Goal: Task Accomplishment & Management: Manage account settings

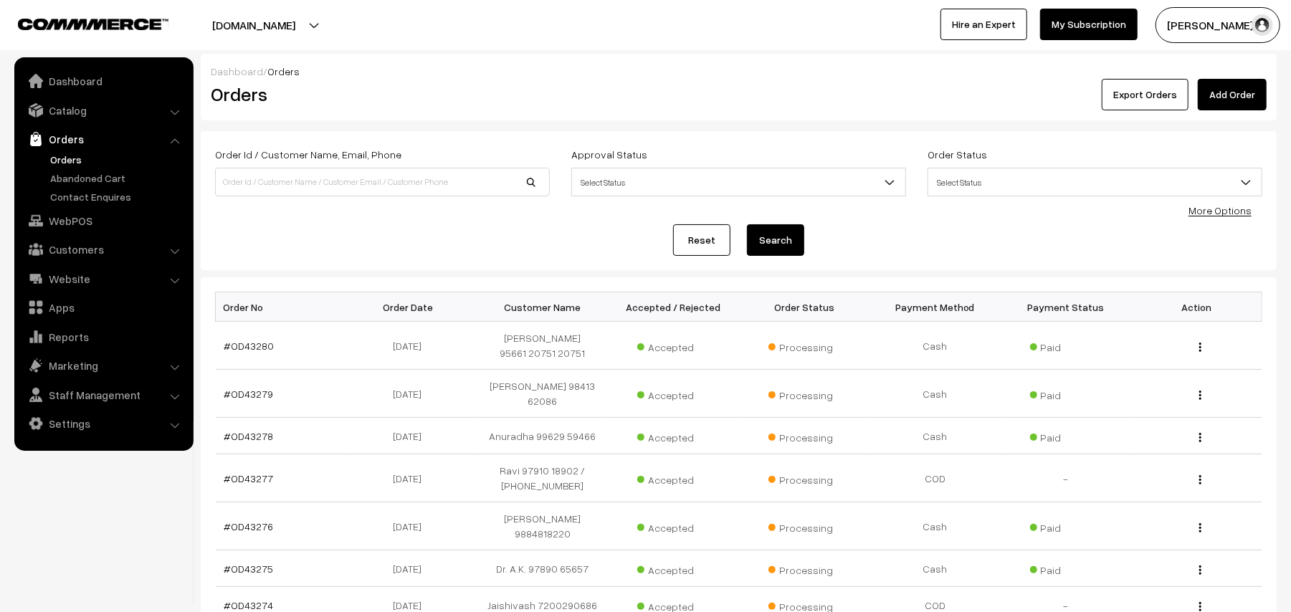
click at [75, 153] on link "Orders" at bounding box center [118, 159] width 142 height 15
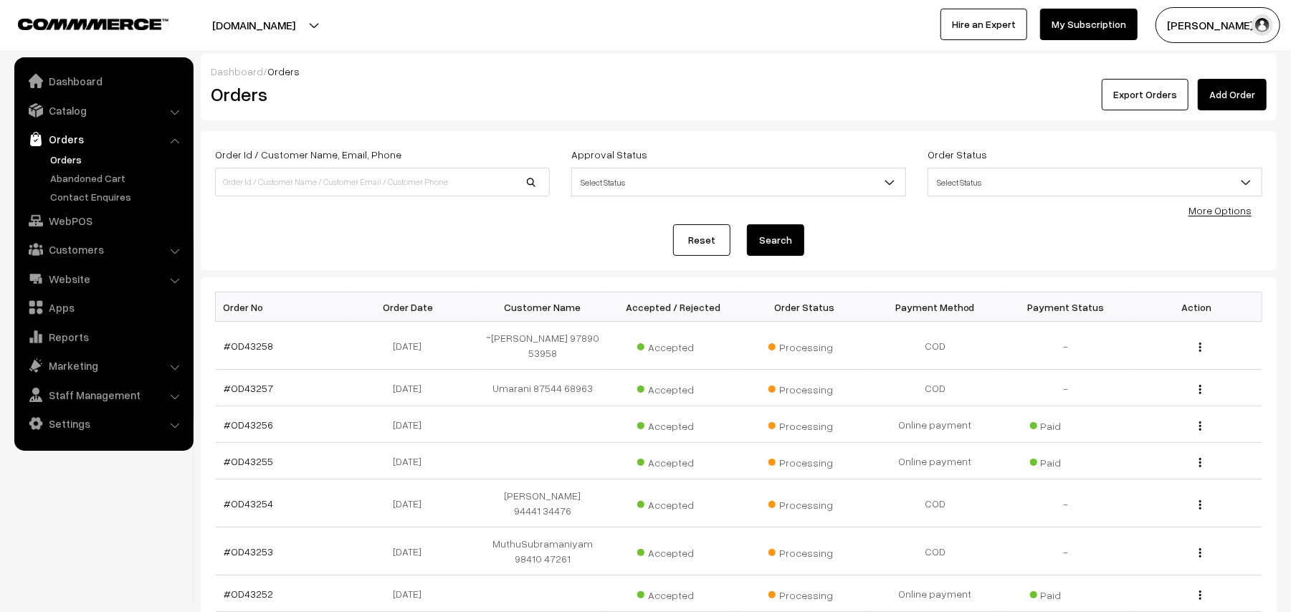
click at [70, 158] on link "Orders" at bounding box center [118, 159] width 142 height 15
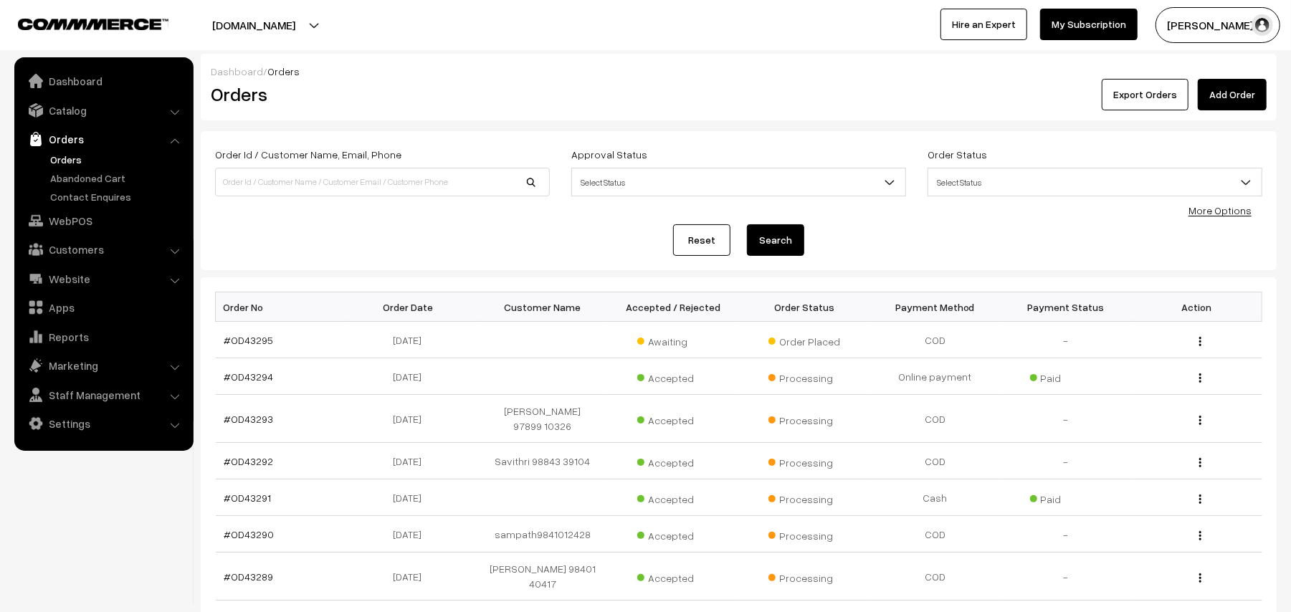
click at [59, 162] on link "Orders" at bounding box center [118, 159] width 142 height 15
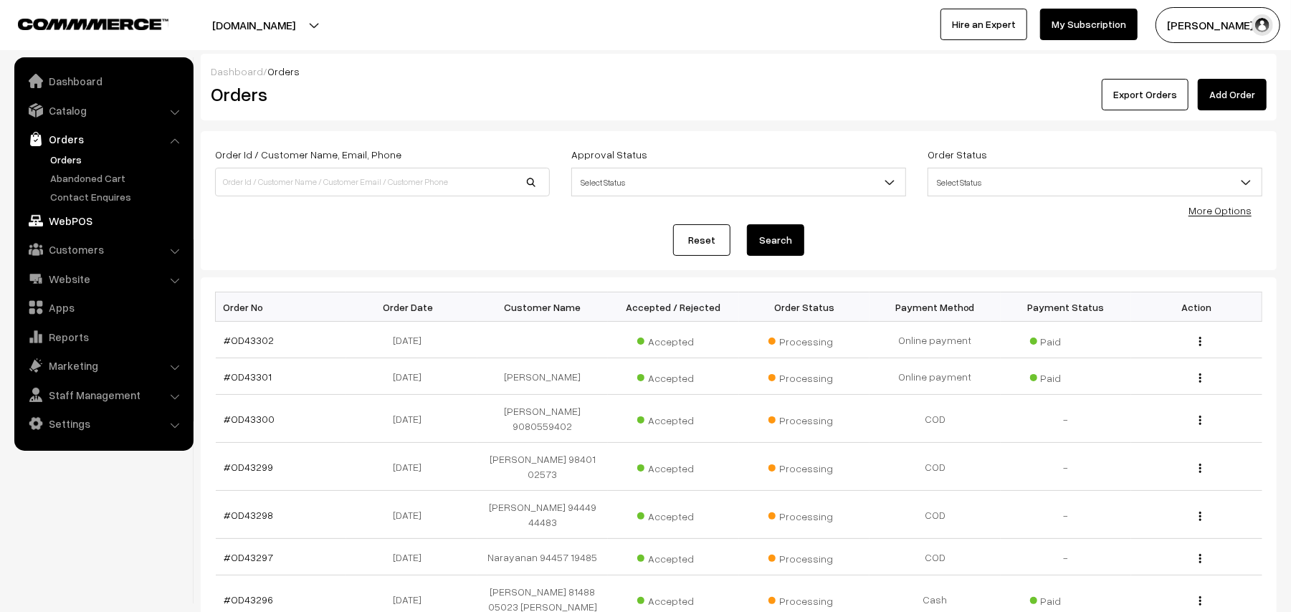
click at [70, 219] on link "WebPOS" at bounding box center [103, 221] width 171 height 26
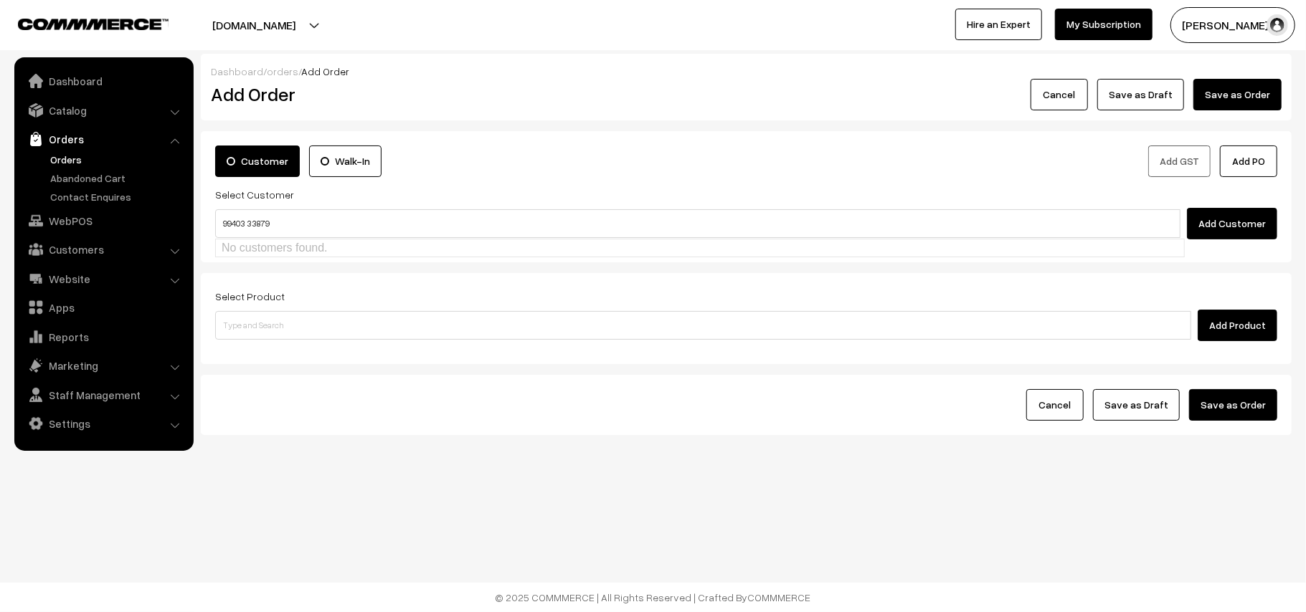
click at [252, 222] on input "99403 33879" at bounding box center [697, 223] width 965 height 29
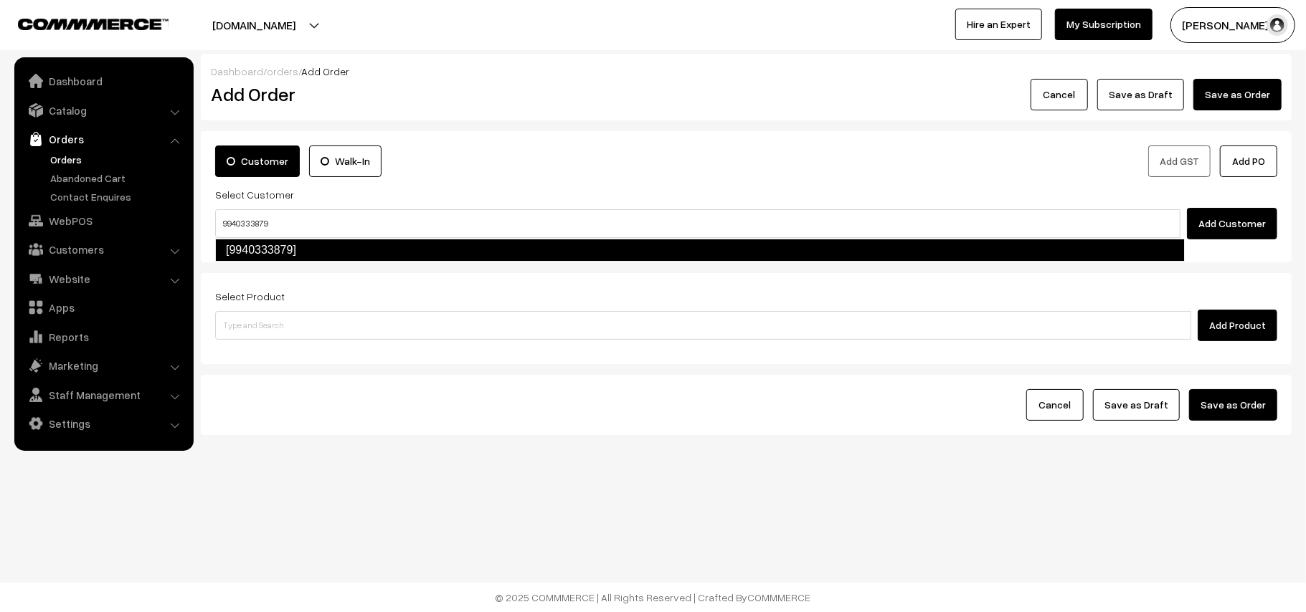
click at [296, 254] on link "[9940333879]" at bounding box center [699, 250] width 969 height 23
type input "9940333879"
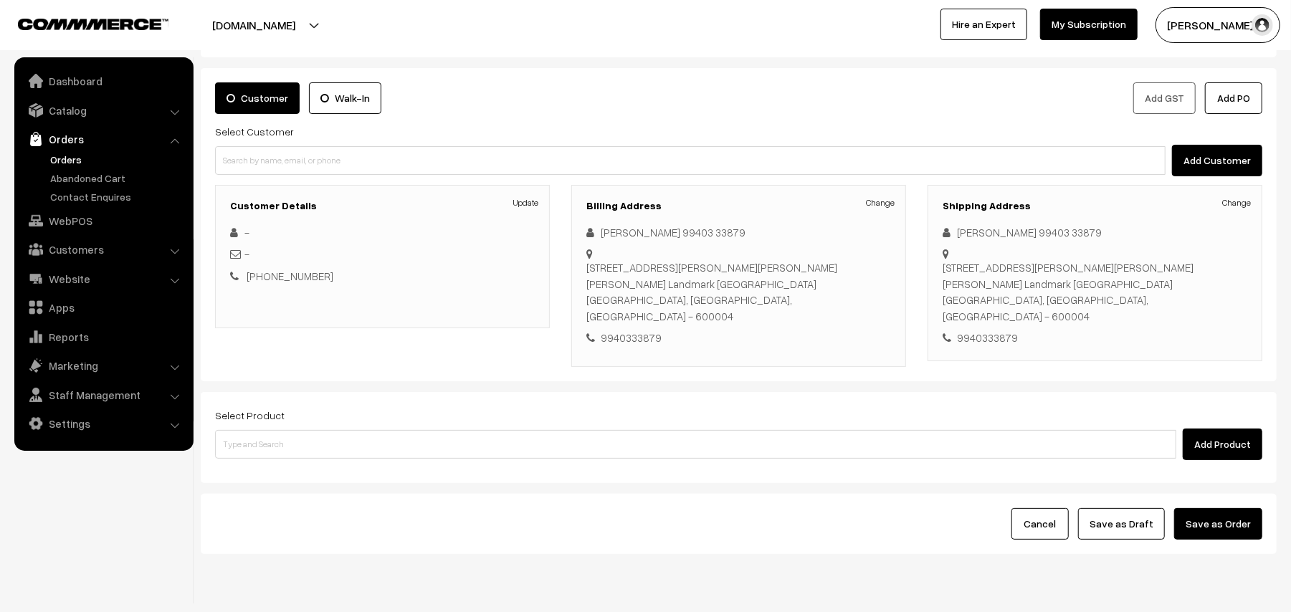
scroll to position [93, 0]
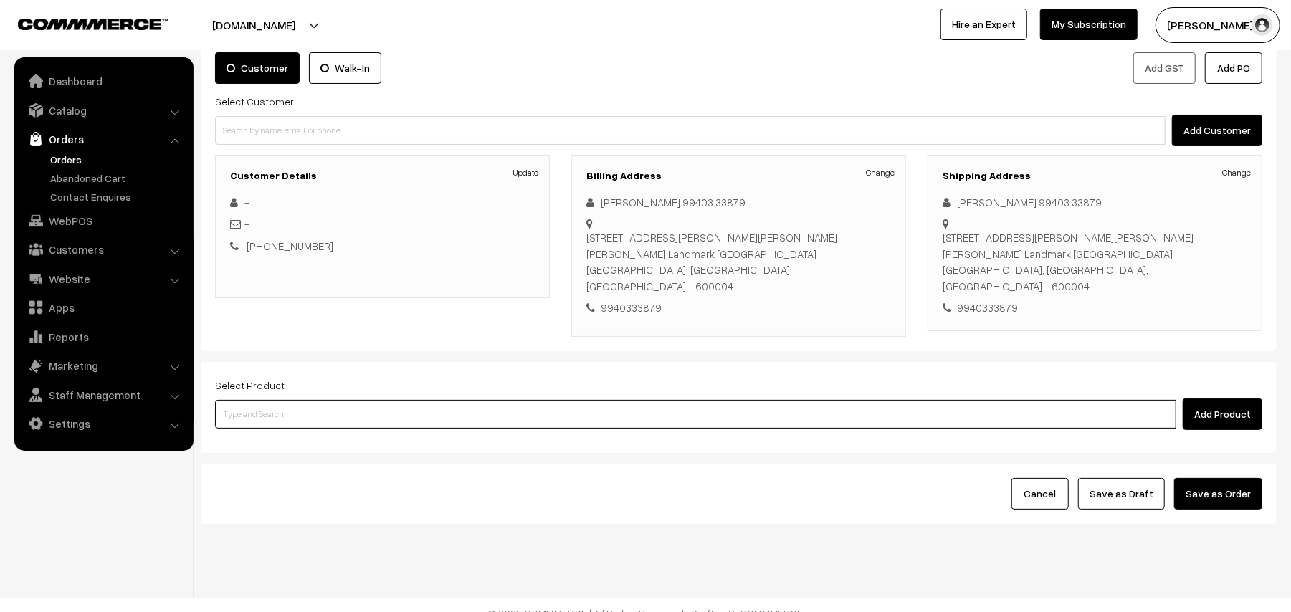
click at [303, 409] on input at bounding box center [695, 414] width 961 height 29
type input "puliyo"
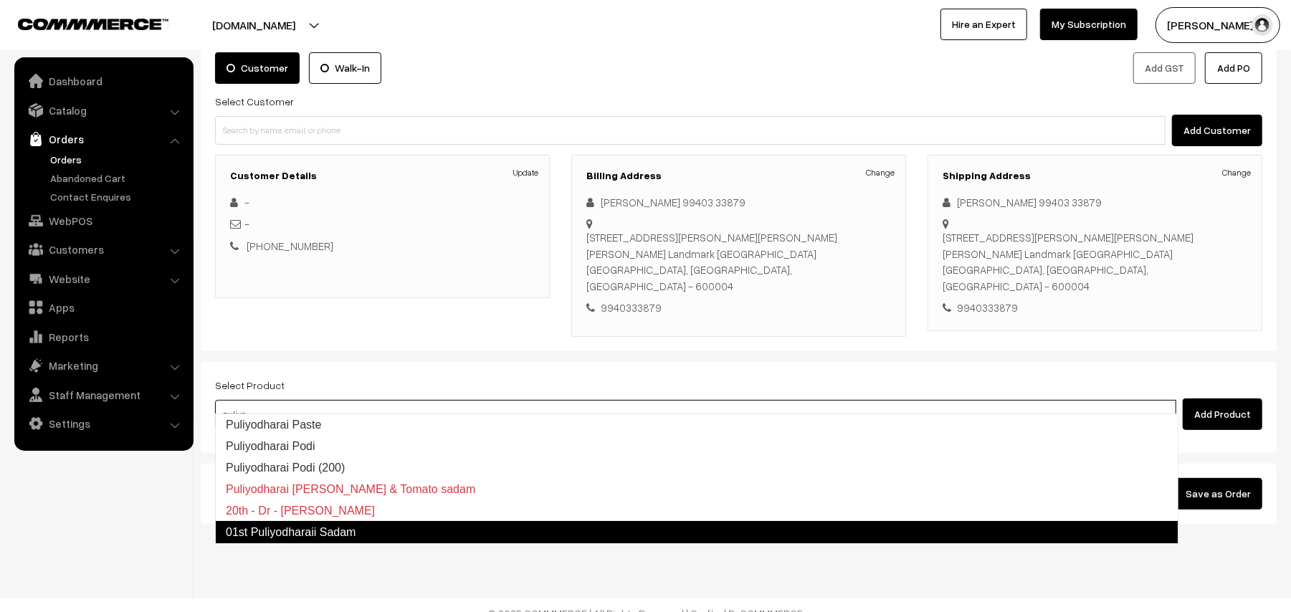
click at [308, 533] on link "01st Puliyodharaii Sadam" at bounding box center [697, 532] width 964 height 23
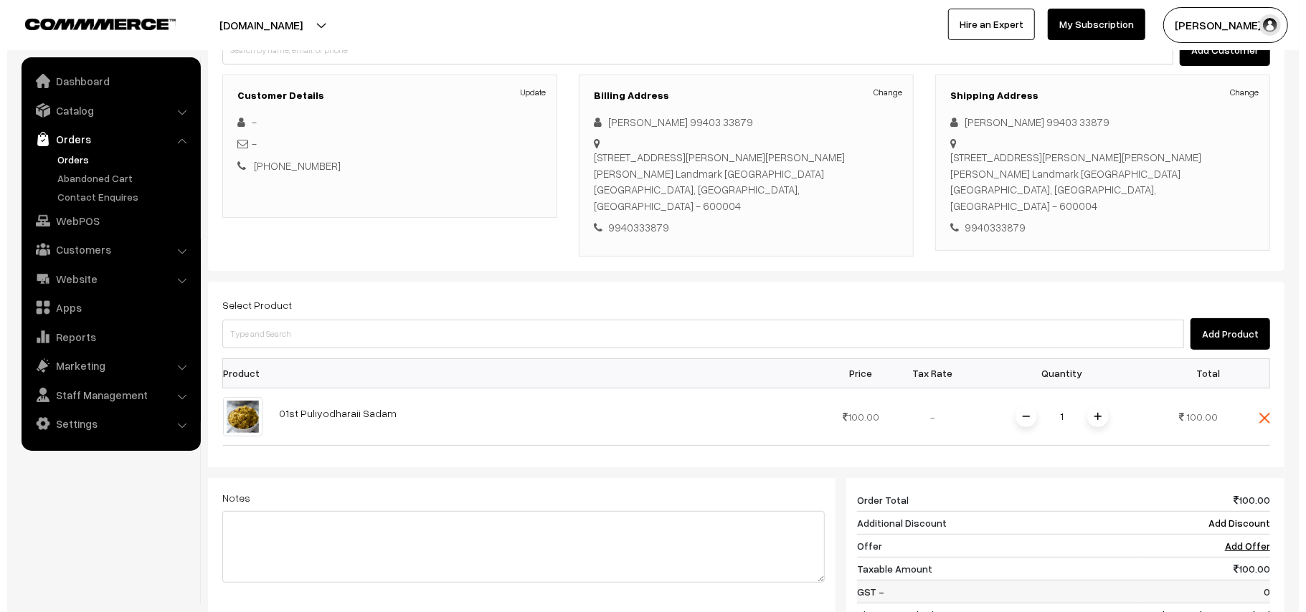
scroll to position [430, 0]
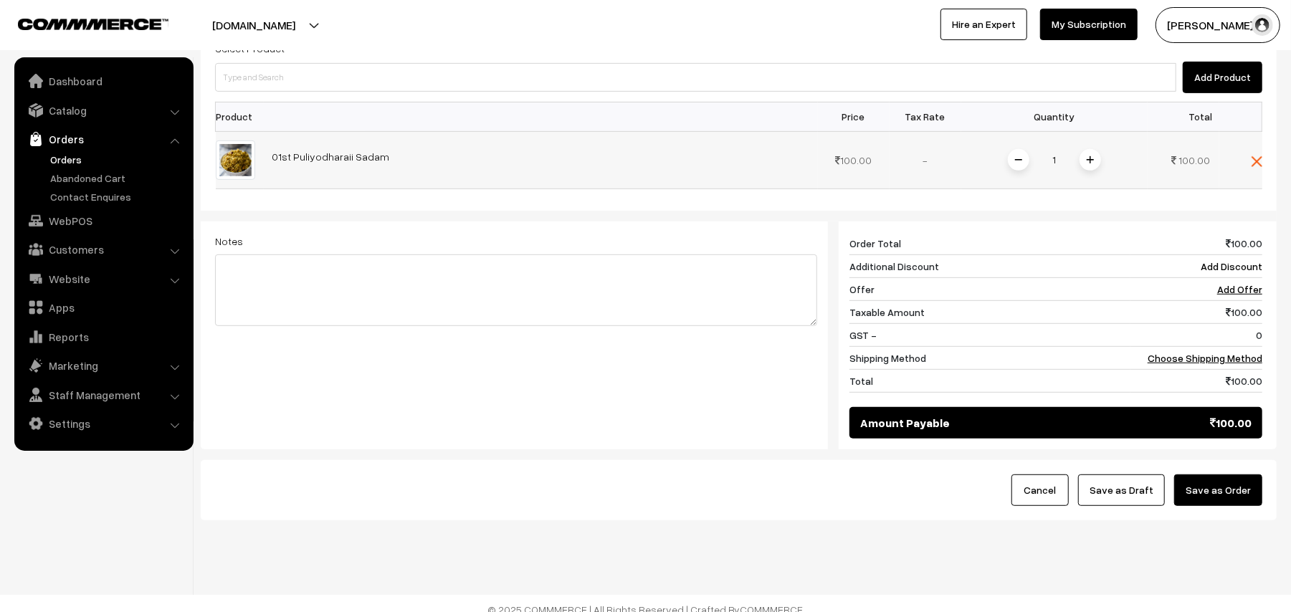
click at [1061, 148] on input "1" at bounding box center [1054, 160] width 29 height 25
click at [1093, 141] on div "Dashboard / orders / Add Order Add Order Cancel Save as Draft Save as Order Sav…" at bounding box center [739, 72] width 1076 height 897
click at [1229, 352] on link "Choose Shipping Method" at bounding box center [1205, 358] width 115 height 12
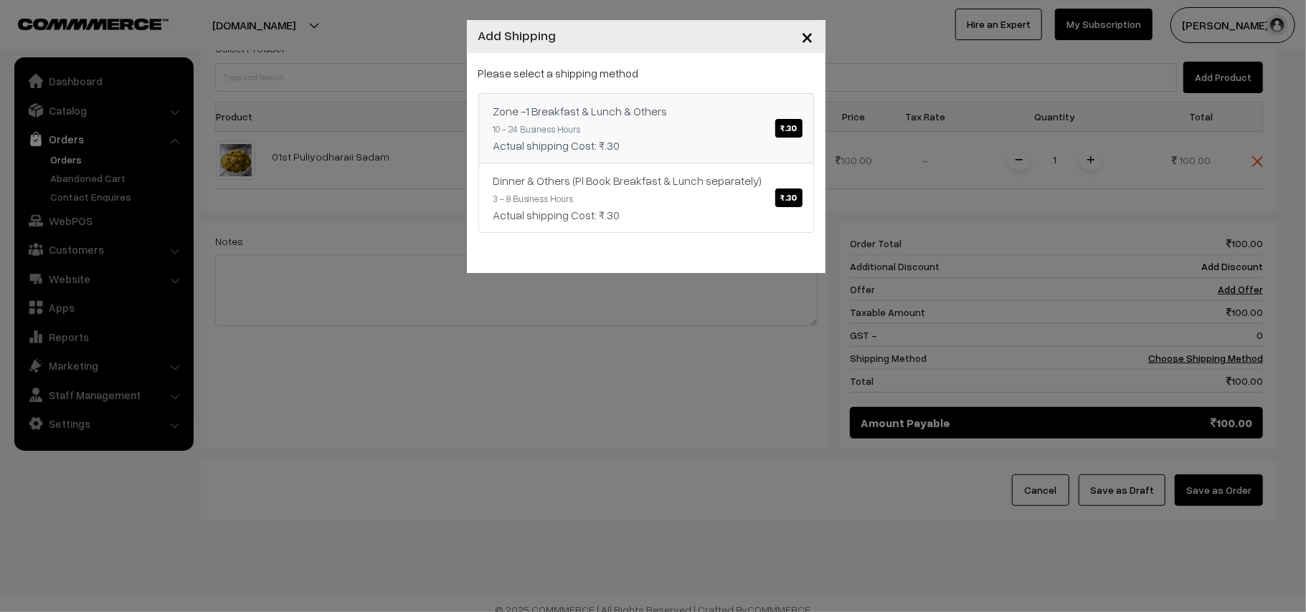
click at [790, 126] on span "₹.30" at bounding box center [788, 128] width 27 height 19
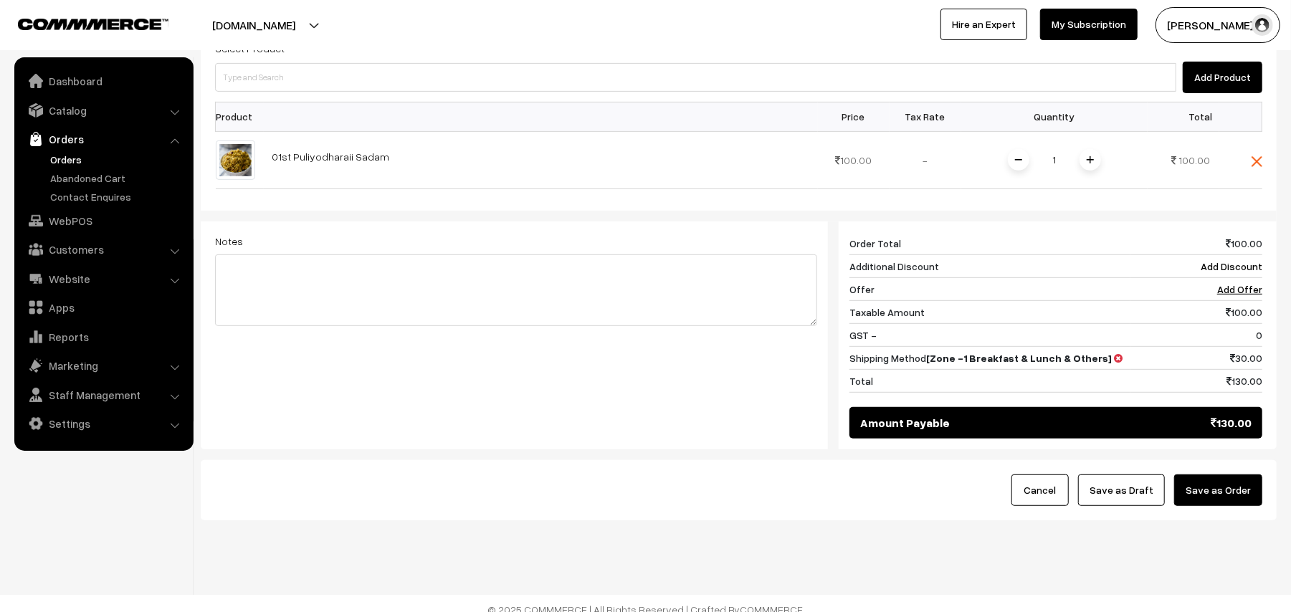
click at [1211, 475] on button "Save as Order" at bounding box center [1218, 491] width 88 height 32
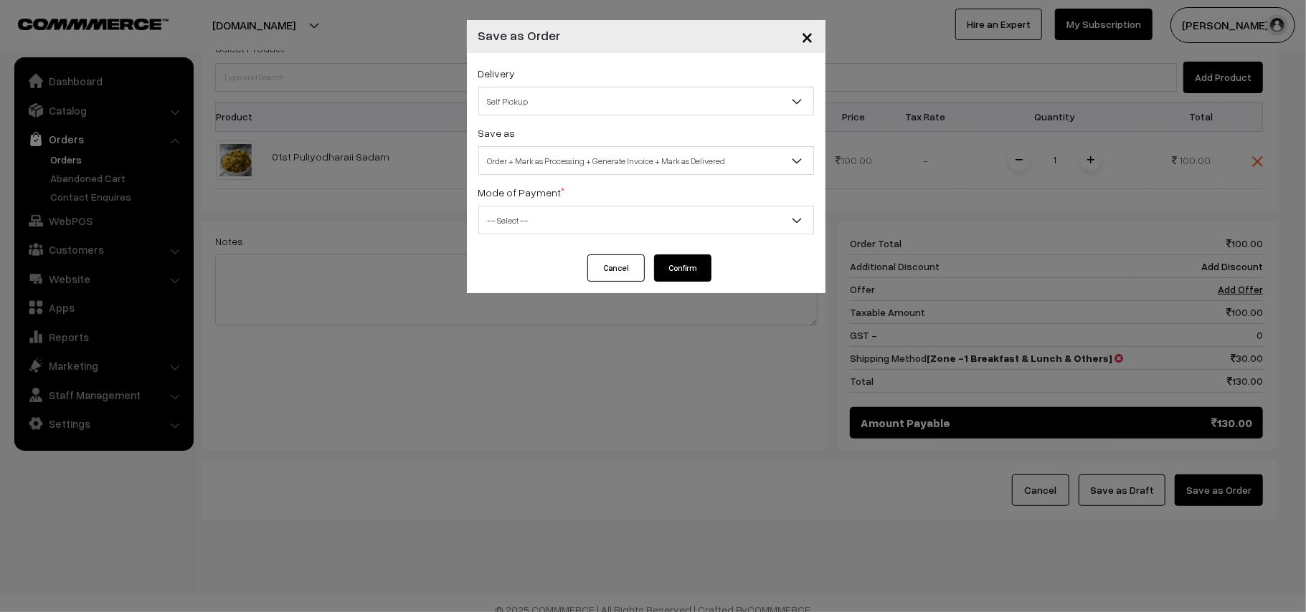
click at [561, 95] on span "Self Pickup" at bounding box center [646, 101] width 334 height 25
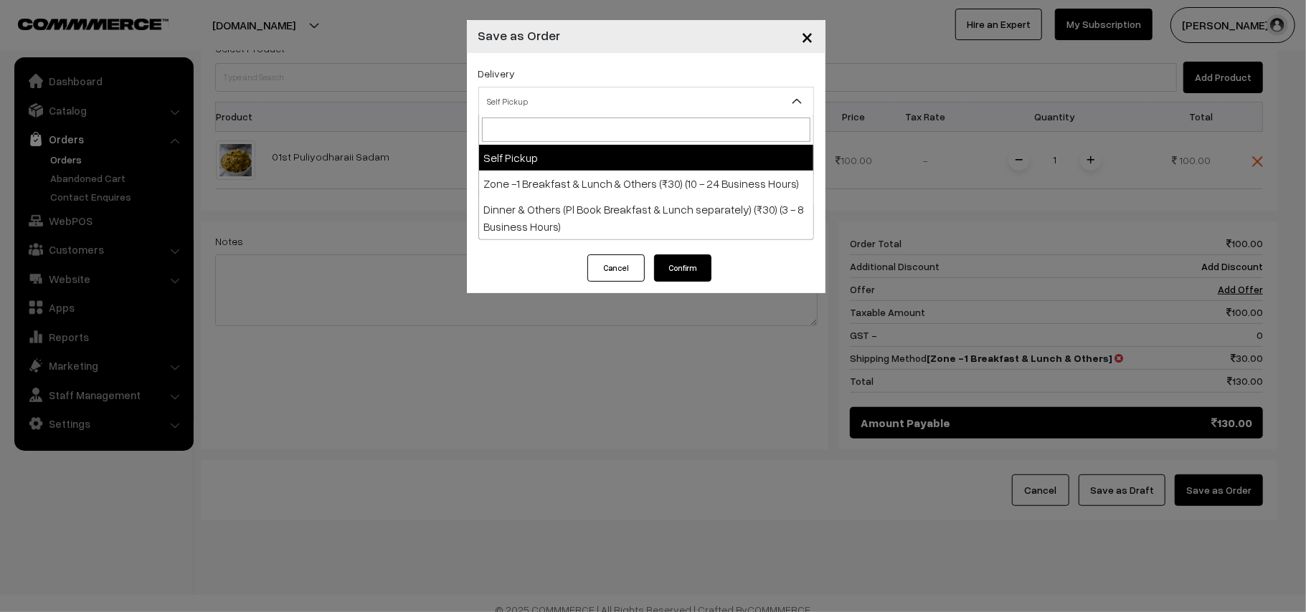
select select "ZON1"
select select "3"
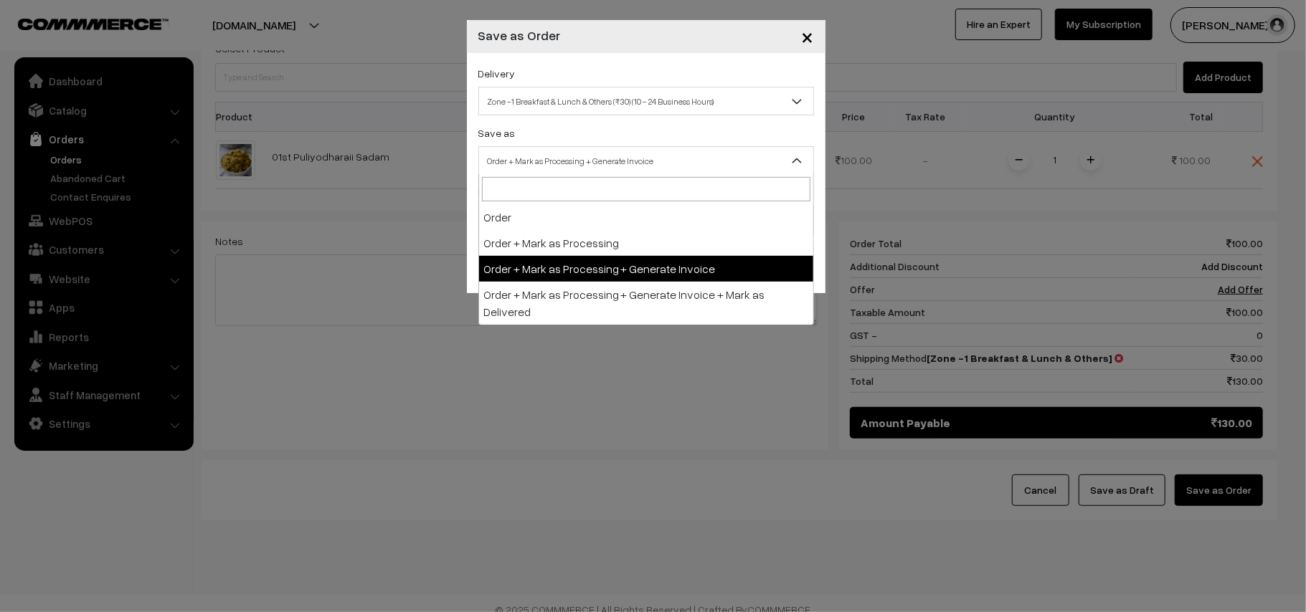
click at [594, 170] on span "Order + Mark as Processing + Generate Invoice" at bounding box center [646, 160] width 334 height 25
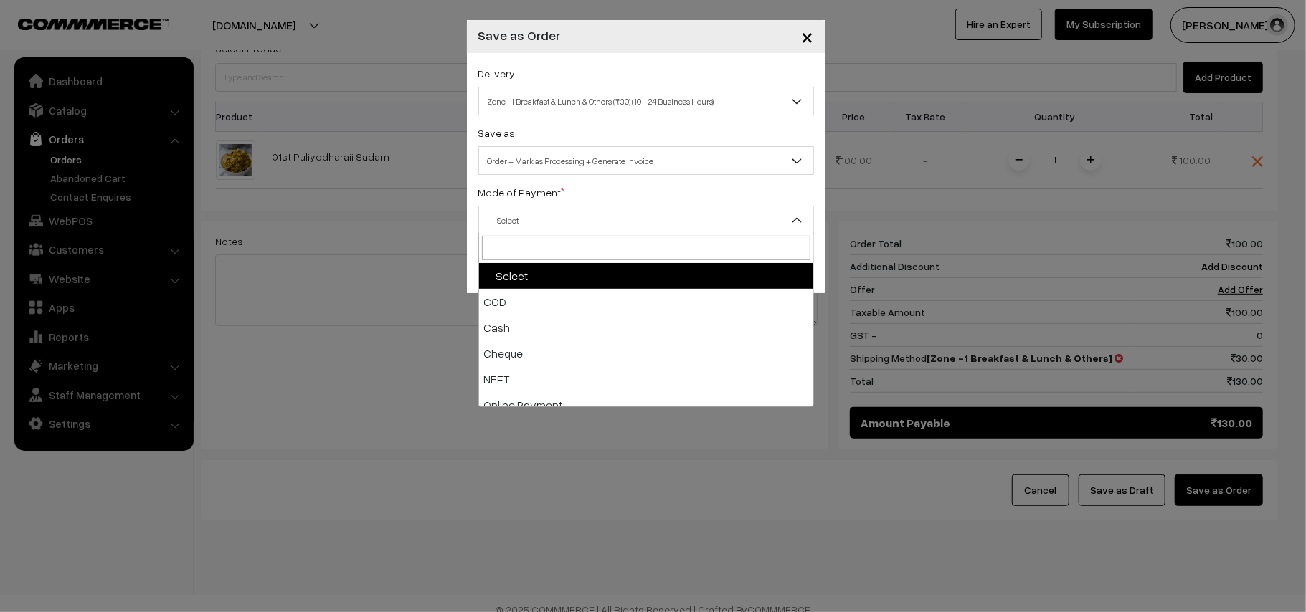
drag, startPoint x: 576, startPoint y: 230, endPoint x: 564, endPoint y: 247, distance: 20.9
click at [576, 229] on span "-- Select --" at bounding box center [646, 220] width 334 height 25
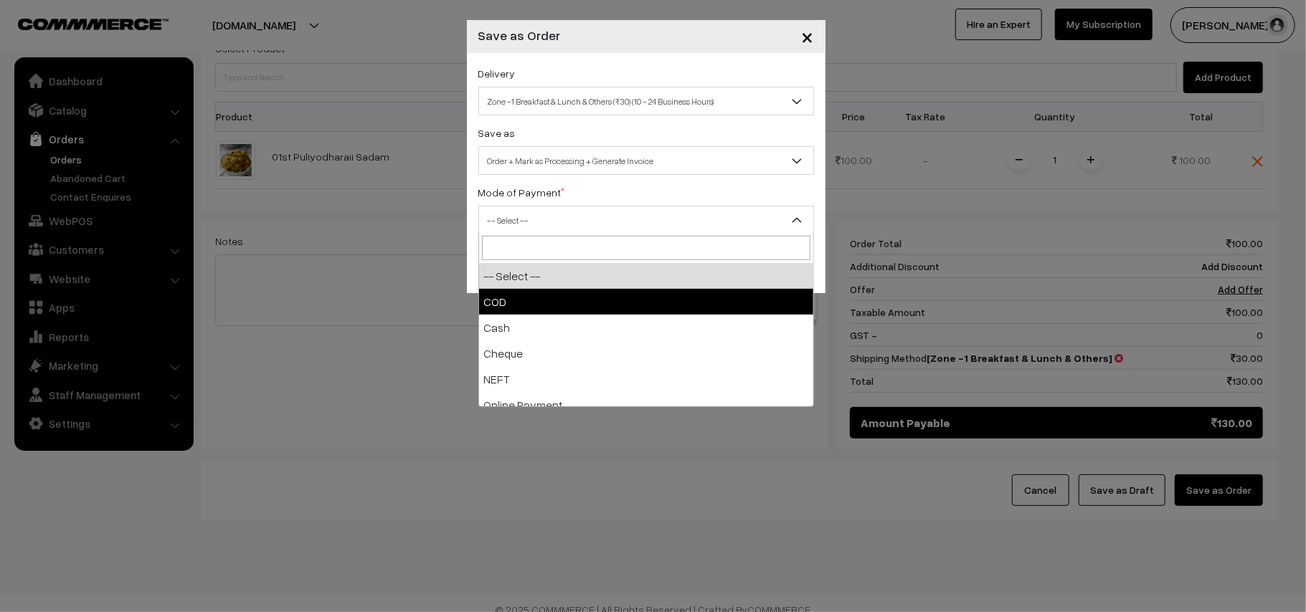
select select "1"
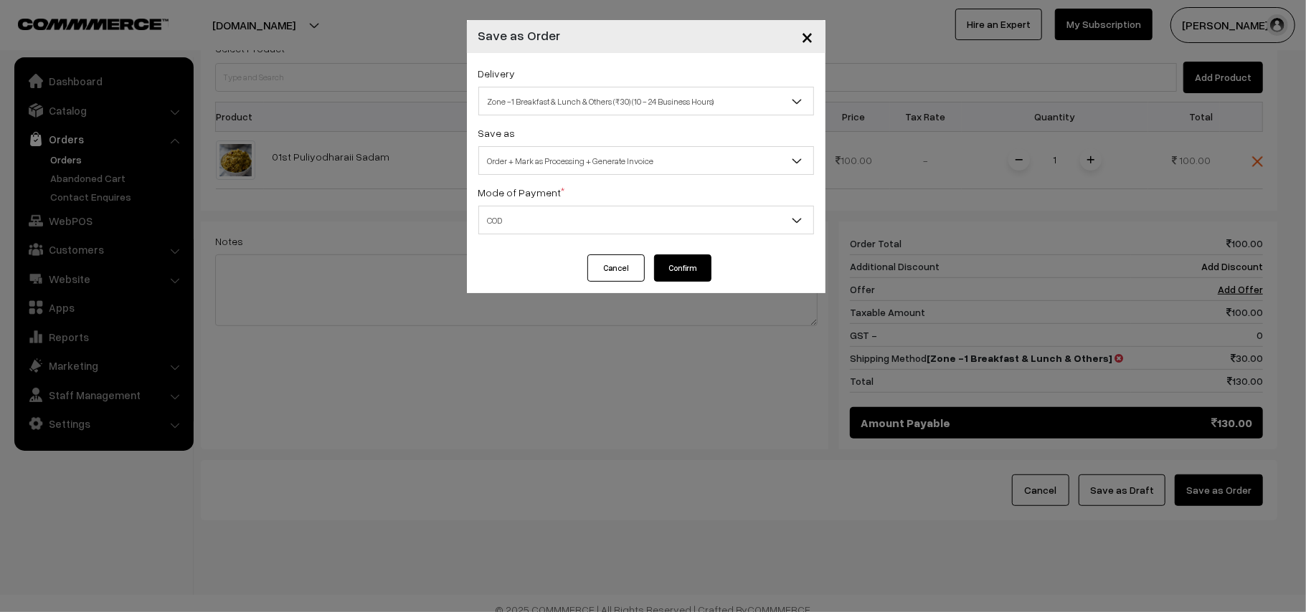
click at [683, 265] on button "Confirm" at bounding box center [682, 268] width 57 height 27
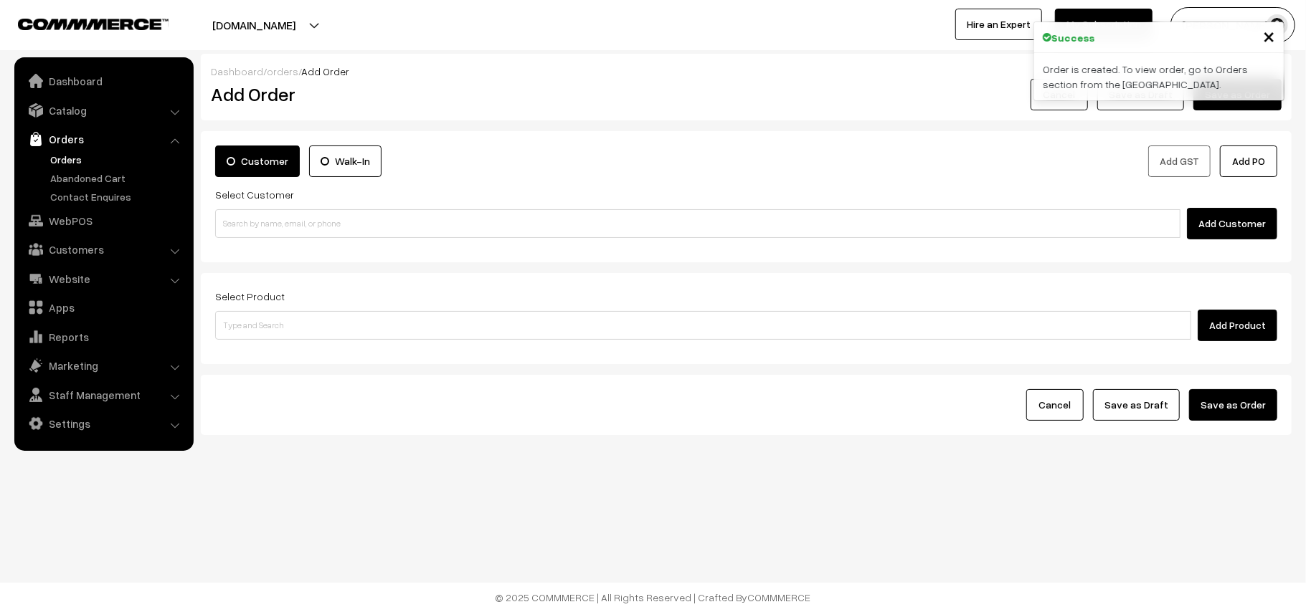
click at [67, 156] on link "Orders" at bounding box center [118, 159] width 142 height 15
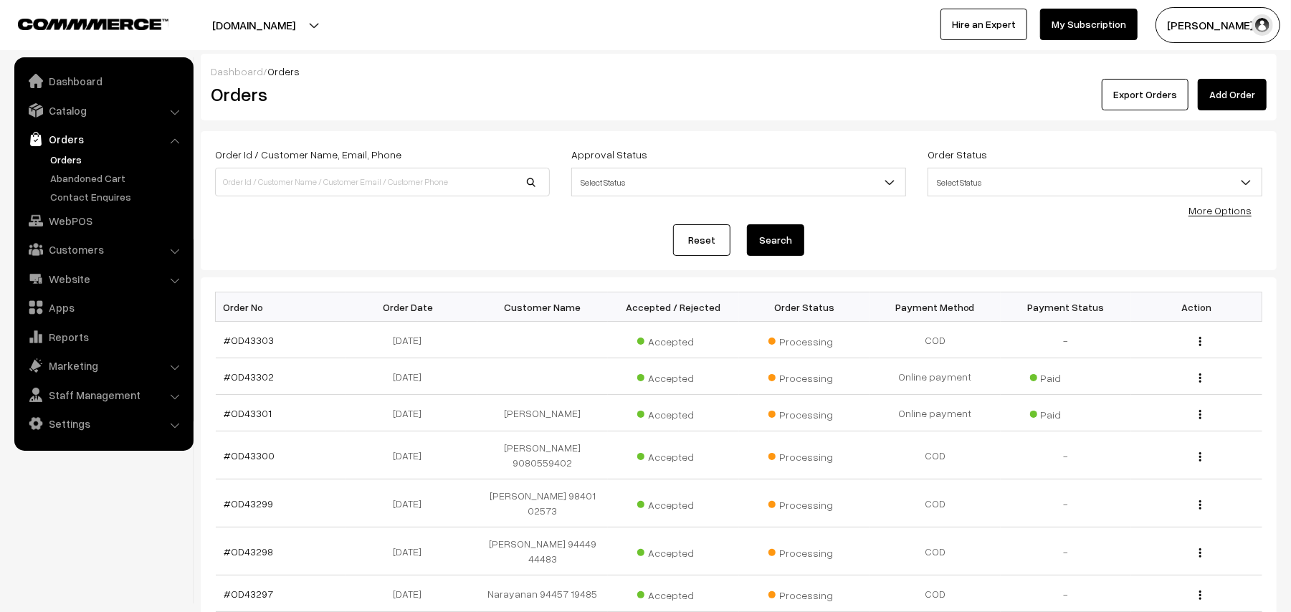
click at [79, 156] on link "Orders" at bounding box center [118, 159] width 142 height 15
click at [253, 341] on link "#OD43303" at bounding box center [249, 340] width 50 height 12
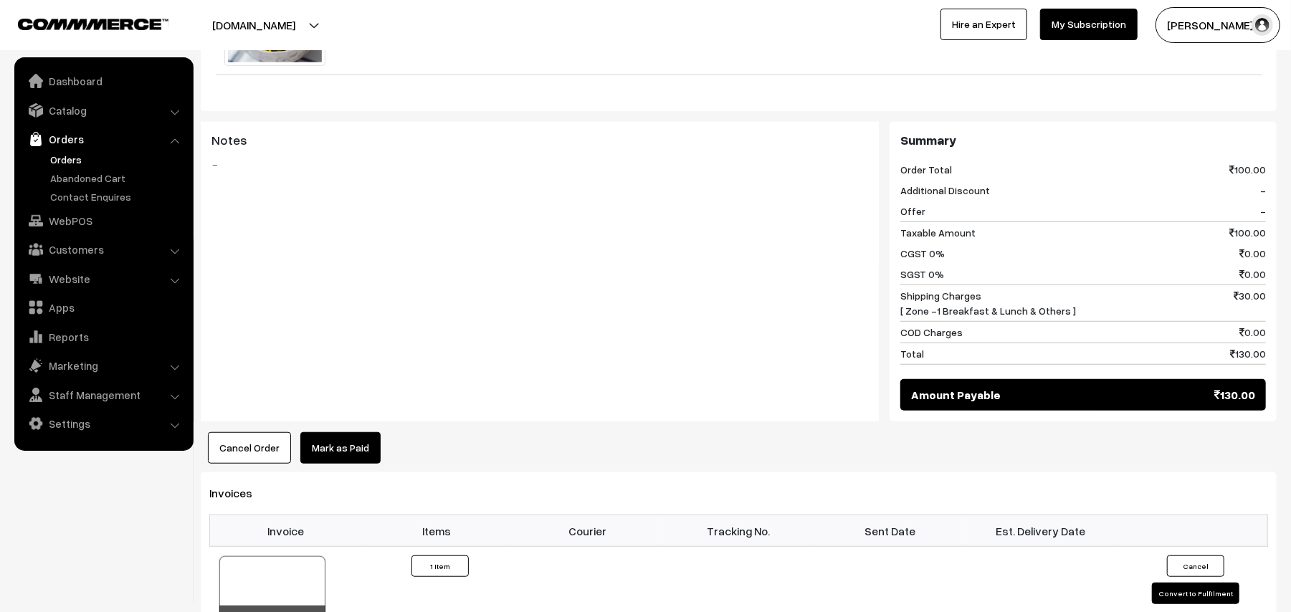
scroll to position [860, 0]
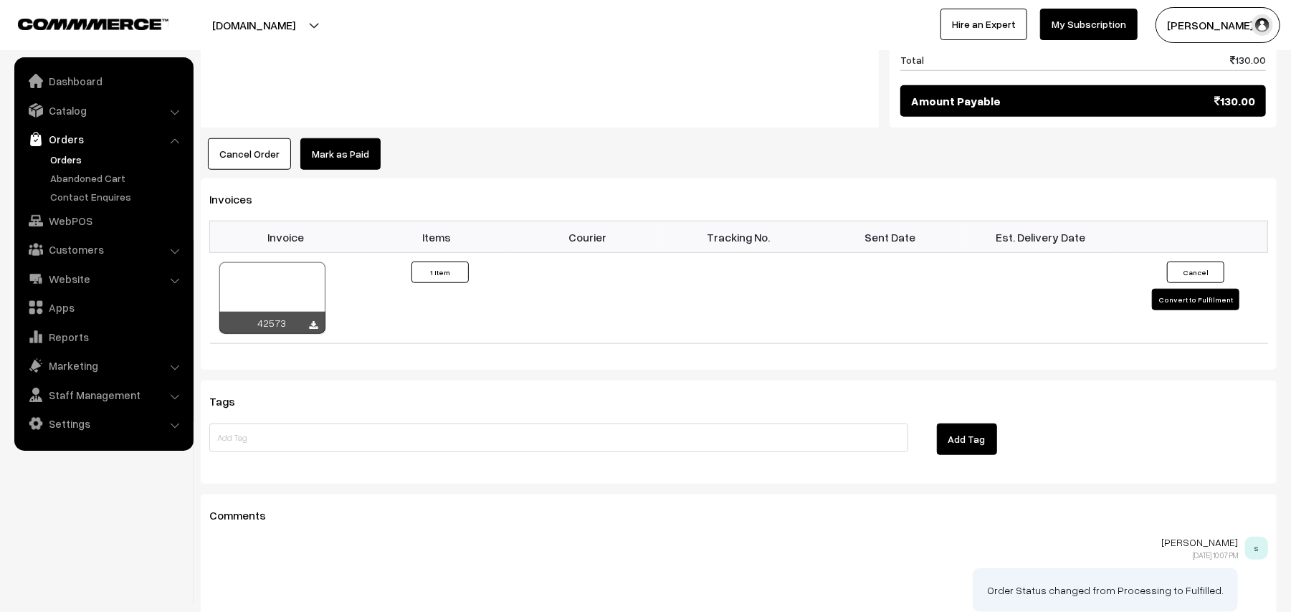
click at [244, 142] on button "Cancel Order" at bounding box center [249, 154] width 83 height 32
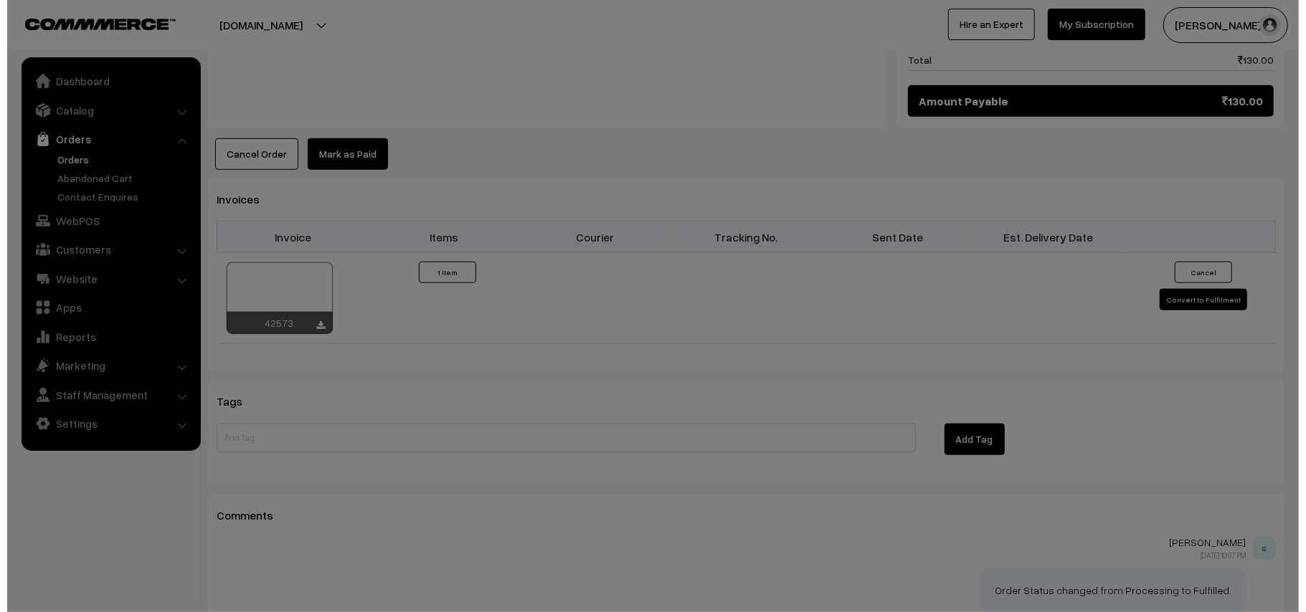
scroll to position [862, 0]
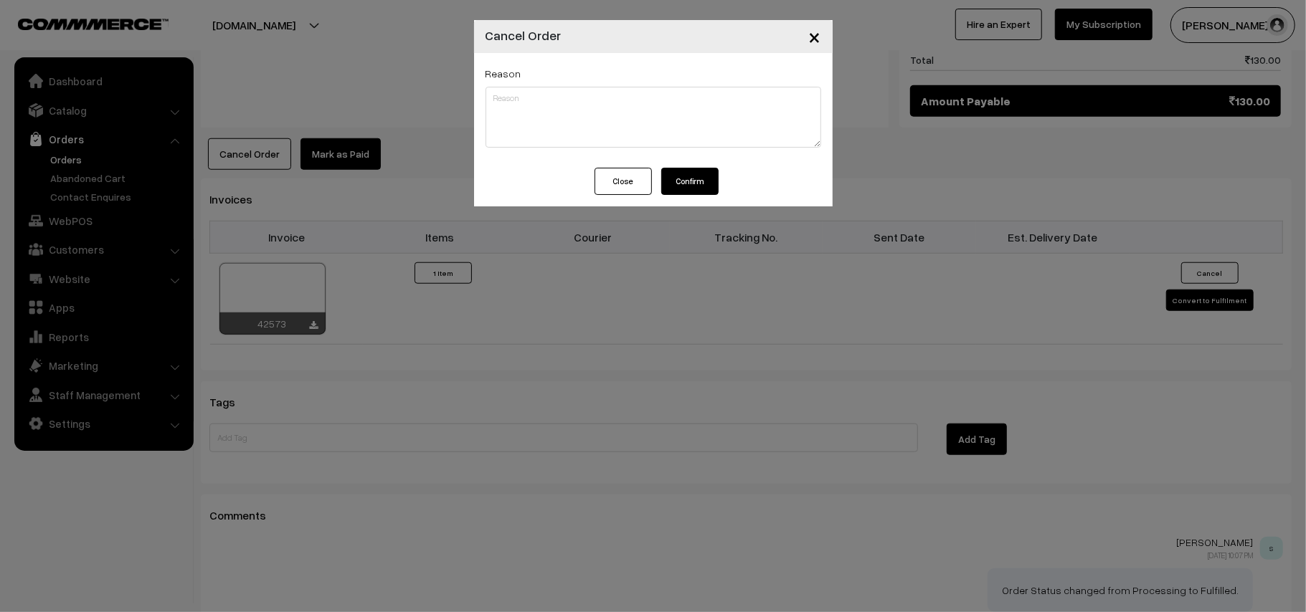
click at [706, 181] on button "Confirm" at bounding box center [689, 181] width 57 height 27
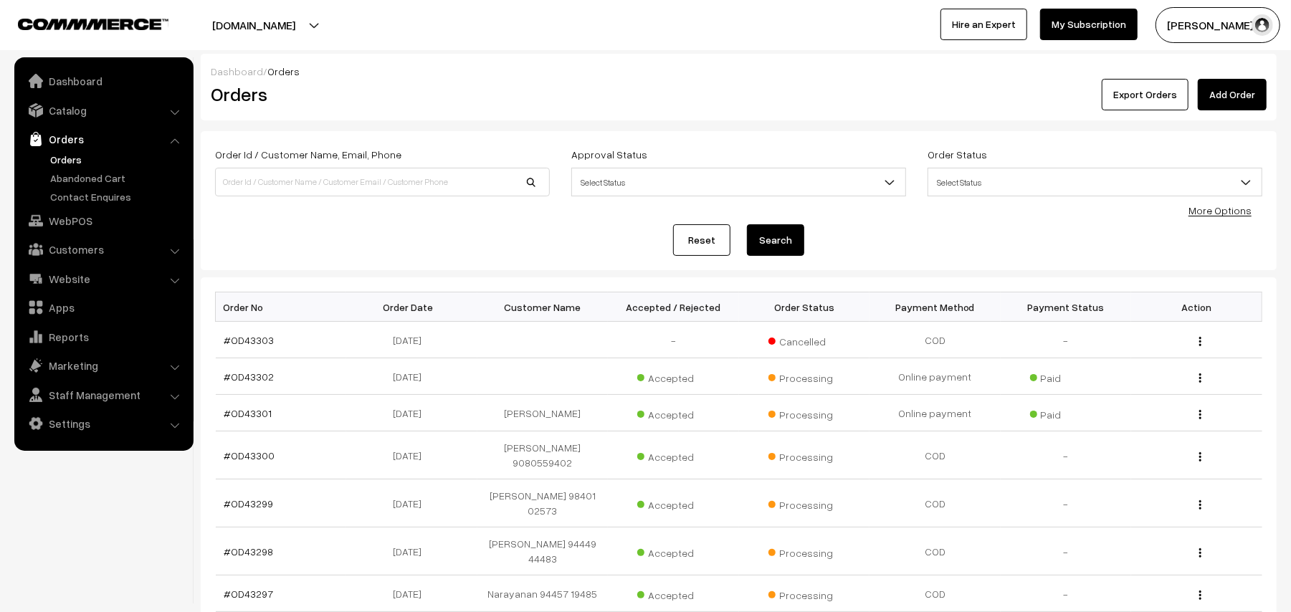
click at [80, 161] on link "Orders" at bounding box center [118, 159] width 142 height 15
click at [69, 215] on link "WebPOS" at bounding box center [103, 221] width 171 height 26
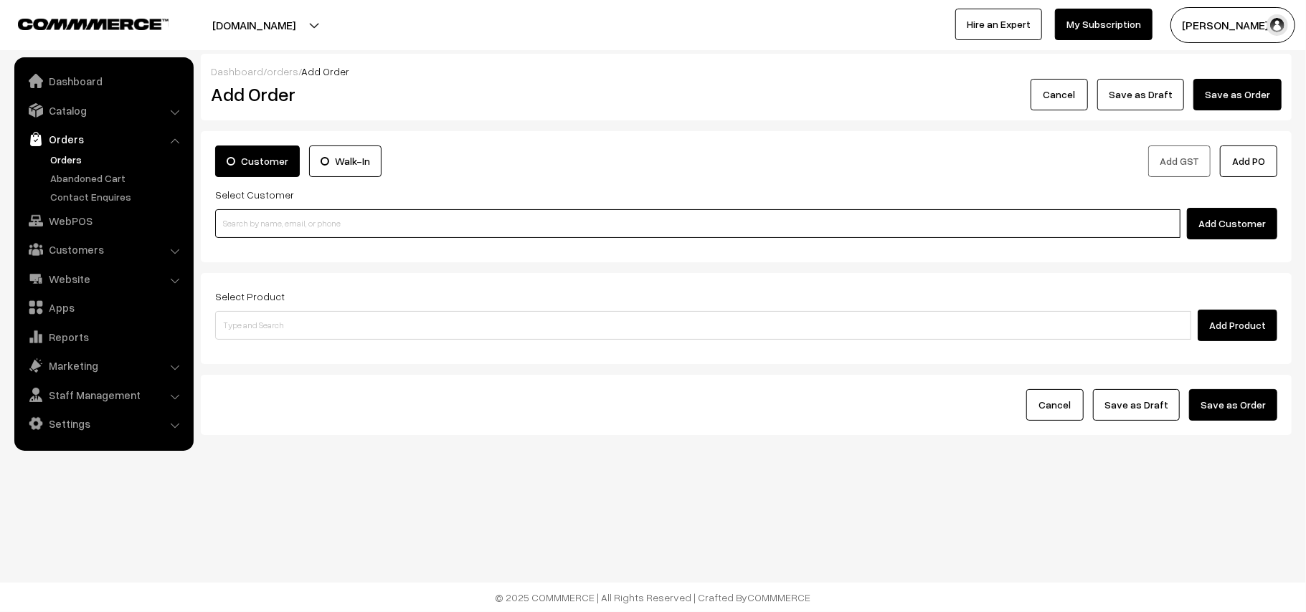
click at [288, 225] on input at bounding box center [697, 223] width 965 height 29
paste input "Order (# OD43303)"
type input "Order (# OD43303)"
click at [242, 222] on input at bounding box center [697, 223] width 965 height 29
paste input "[PHONE_NUMBER]"
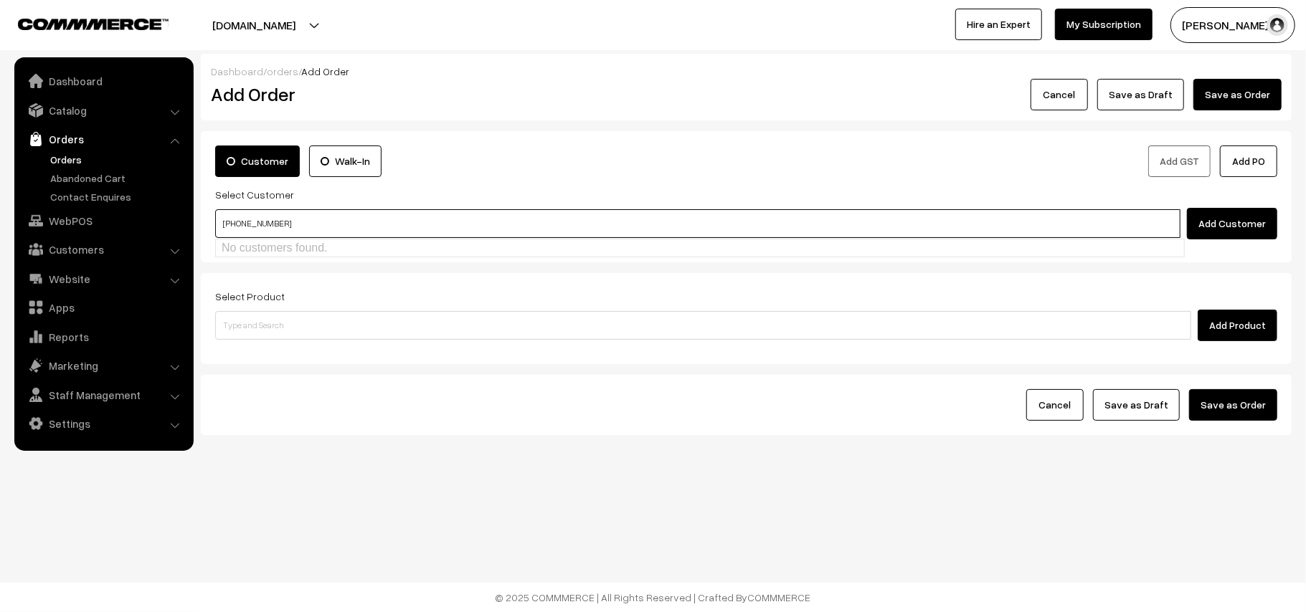
click at [261, 216] on input "[PHONE_NUMBER]" at bounding box center [697, 223] width 965 height 29
drag, startPoint x: 234, startPoint y: 222, endPoint x: 214, endPoint y: 227, distance: 20.7
click at [214, 227] on div "Customer Walk-In Add GST Add PO Select Customer +91 9940333879 Add Customer" at bounding box center [746, 196] width 1091 height 131
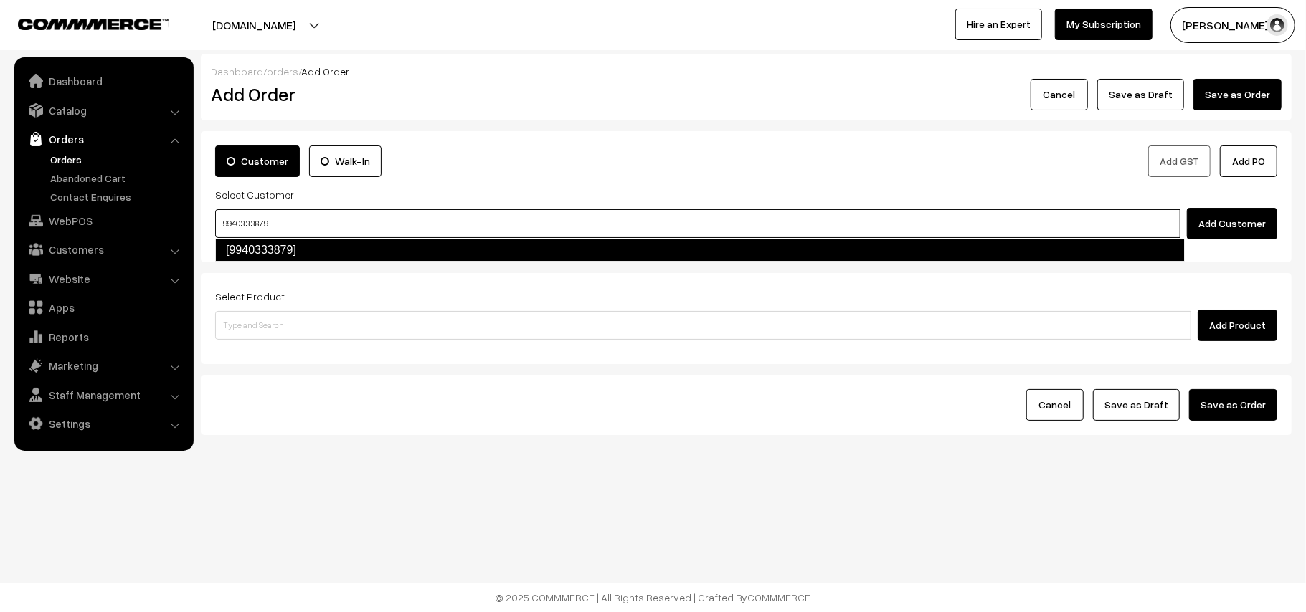
click at [272, 244] on link "[9940333879]" at bounding box center [699, 250] width 969 height 23
type input "9940333879"
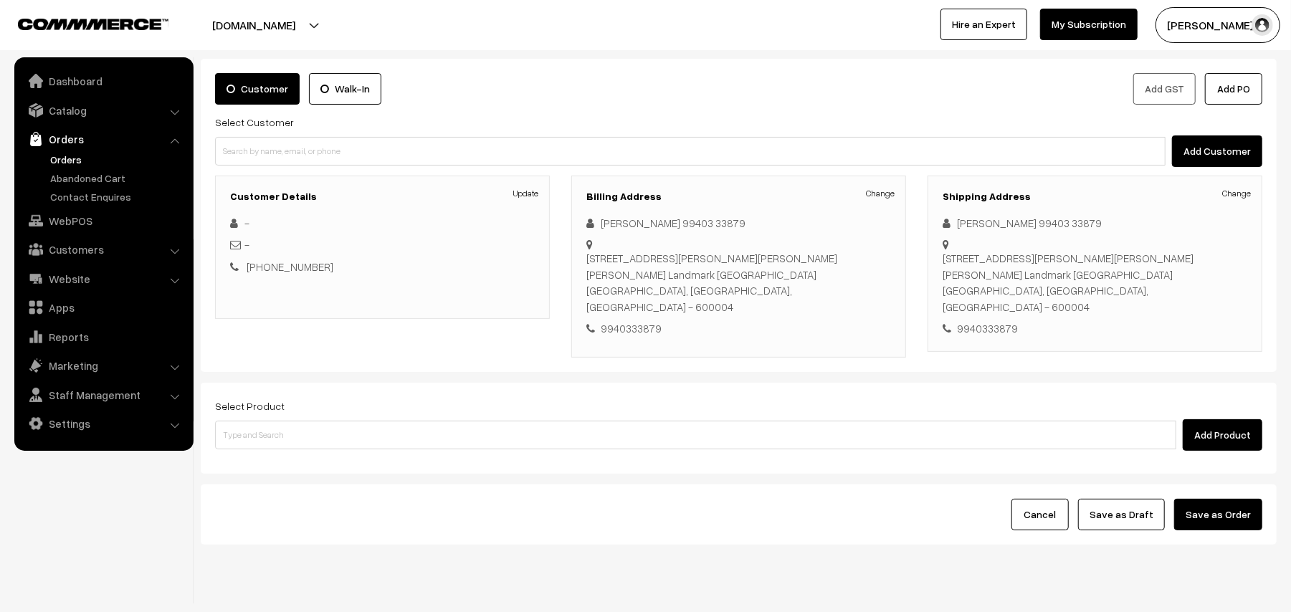
scroll to position [93, 0]
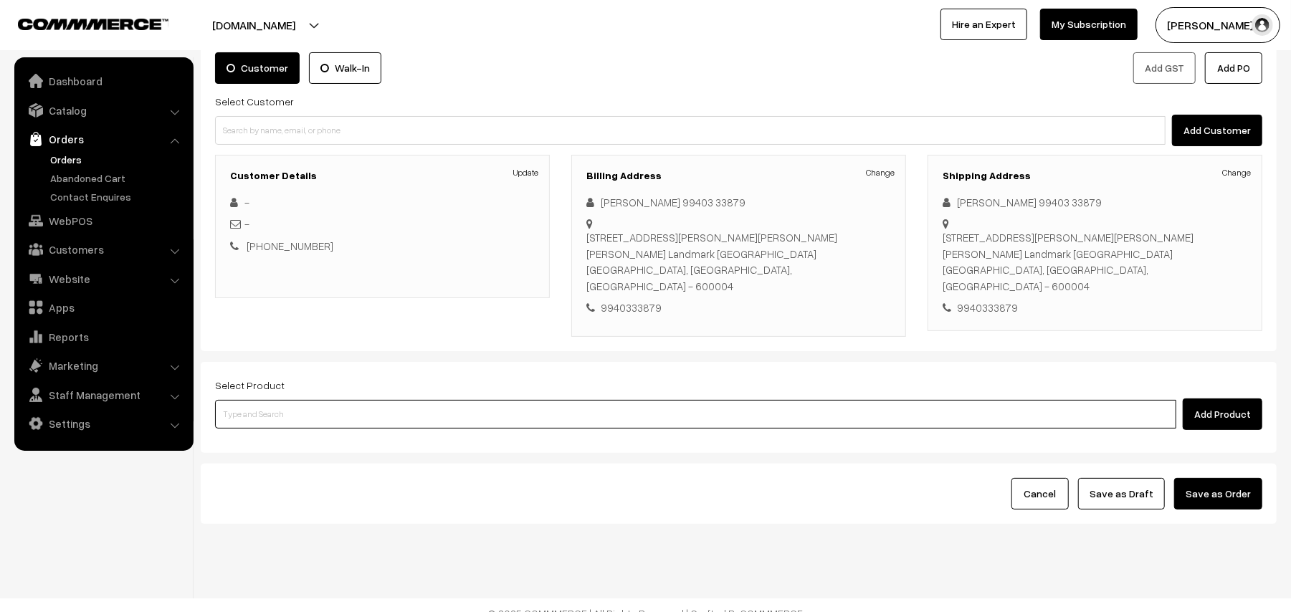
click at [284, 409] on input at bounding box center [695, 414] width 961 height 29
type input "o"
type input "puliy"
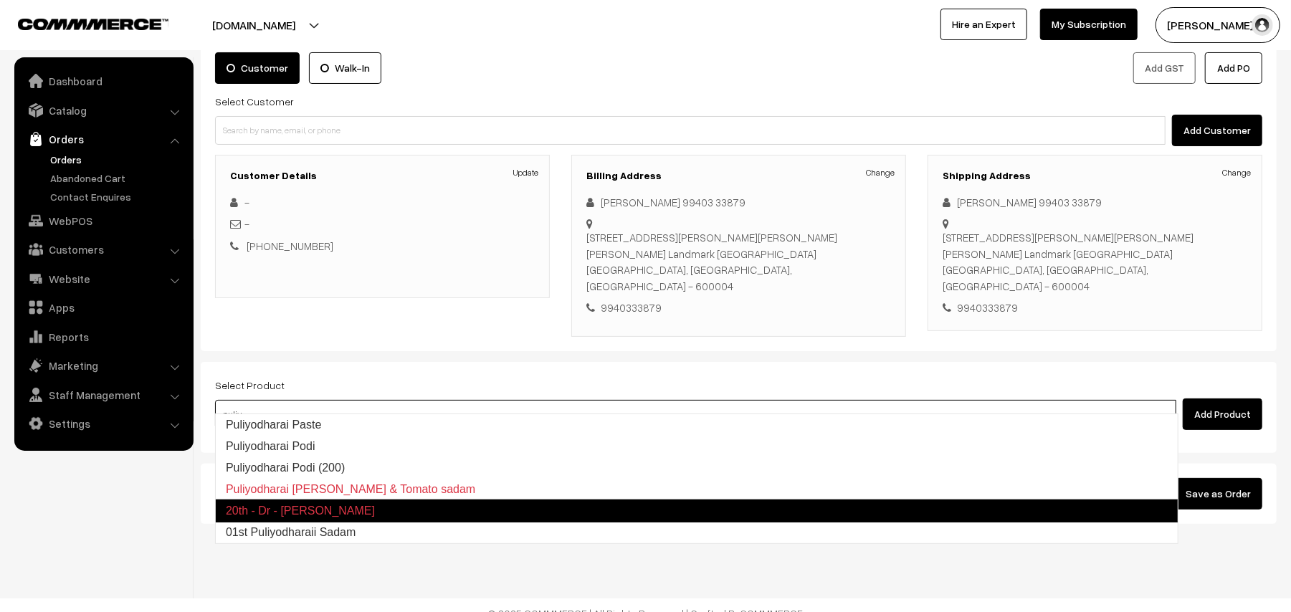
click at [290, 523] on link "01st Puliyodharaii Sadam" at bounding box center [697, 533] width 962 height 22
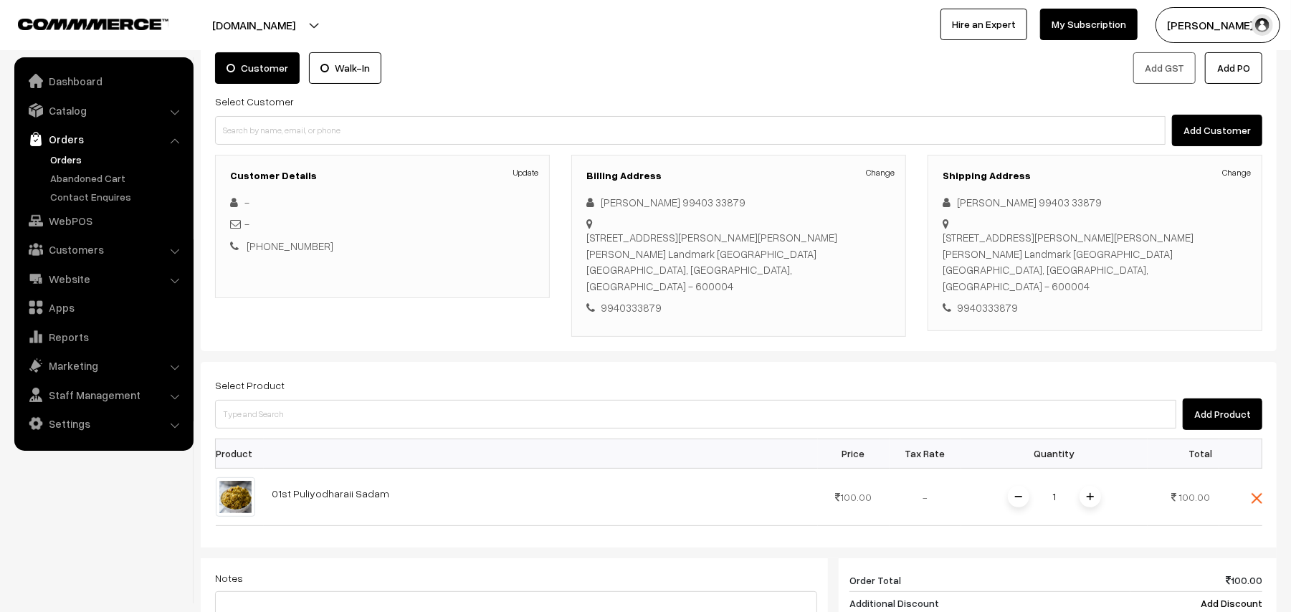
click at [1082, 486] on span at bounding box center [1091, 497] width 22 height 22
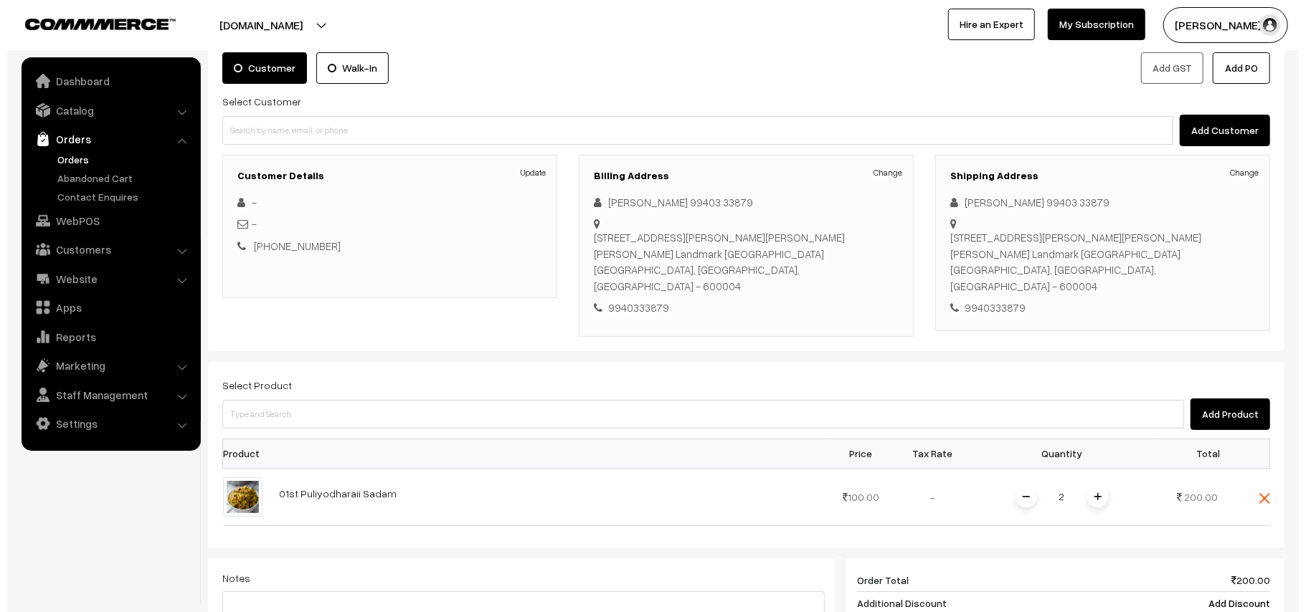
scroll to position [189, 0]
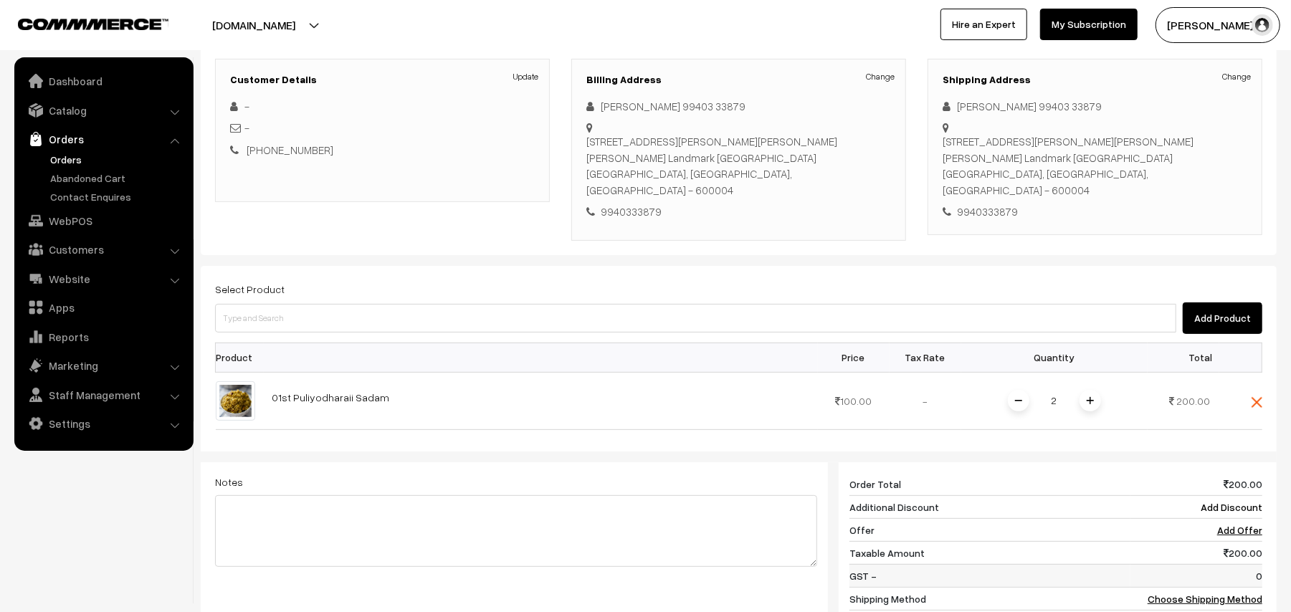
click at [1223, 572] on td "0" at bounding box center [1197, 575] width 132 height 23
click at [1225, 593] on link "Choose Shipping Method" at bounding box center [1205, 599] width 115 height 12
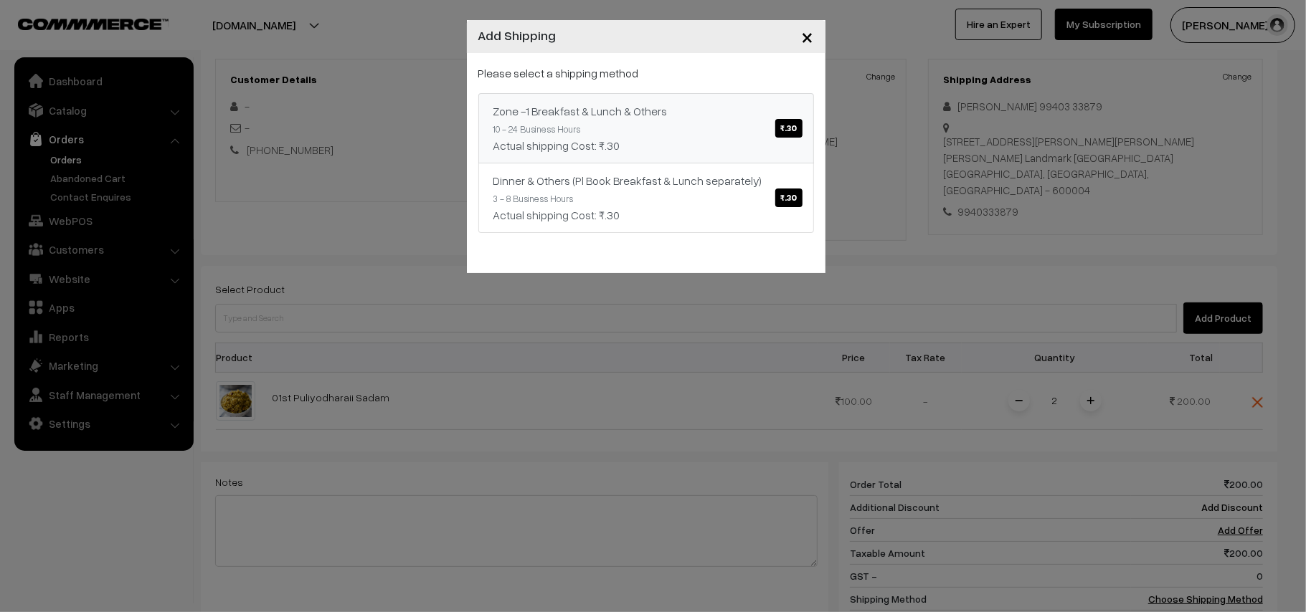
click at [695, 153] on div "Actual shipping Cost: ₹.30" at bounding box center [645, 145] width 305 height 17
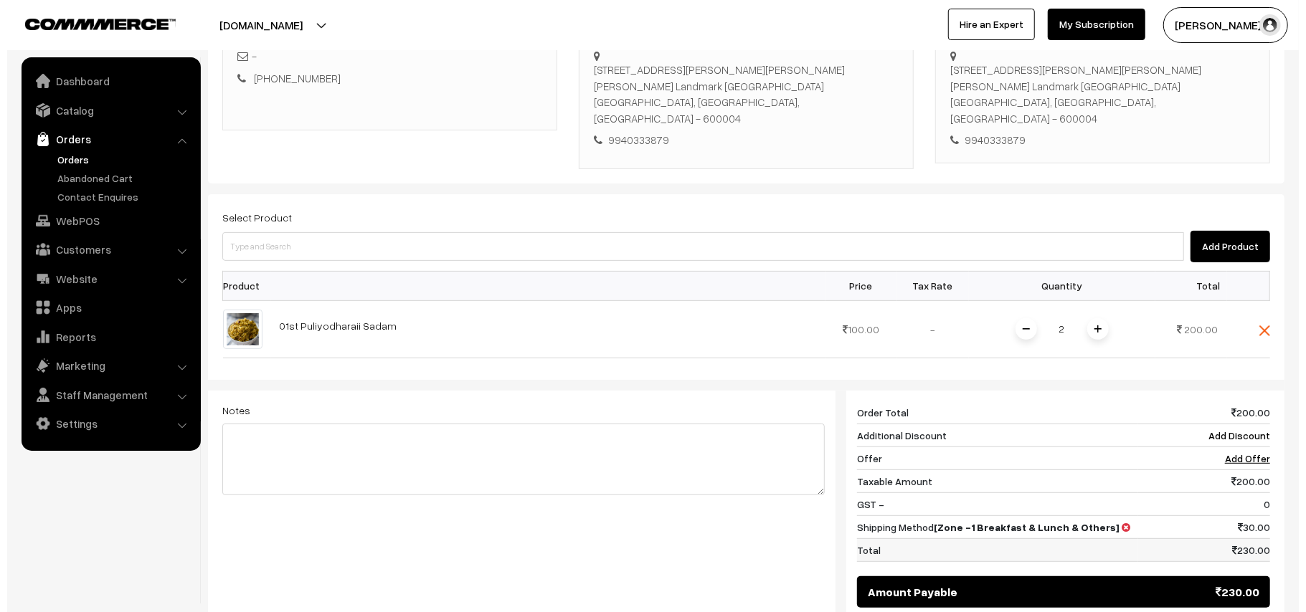
scroll to position [430, 0]
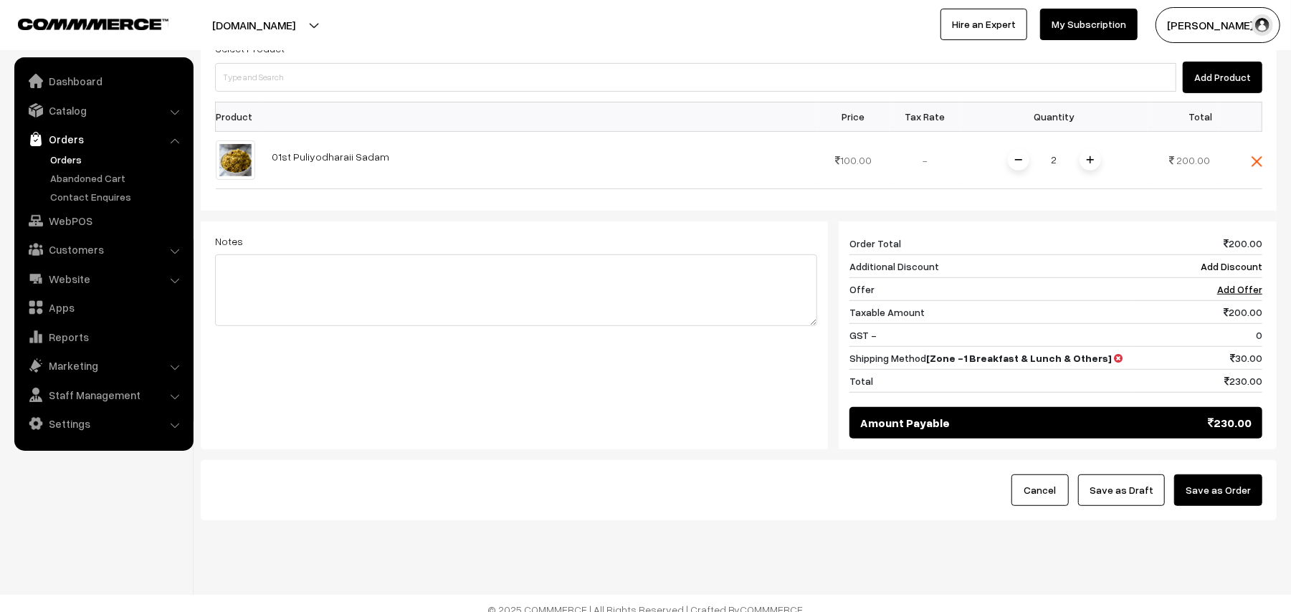
click at [1220, 475] on button "Save as Order" at bounding box center [1218, 491] width 88 height 32
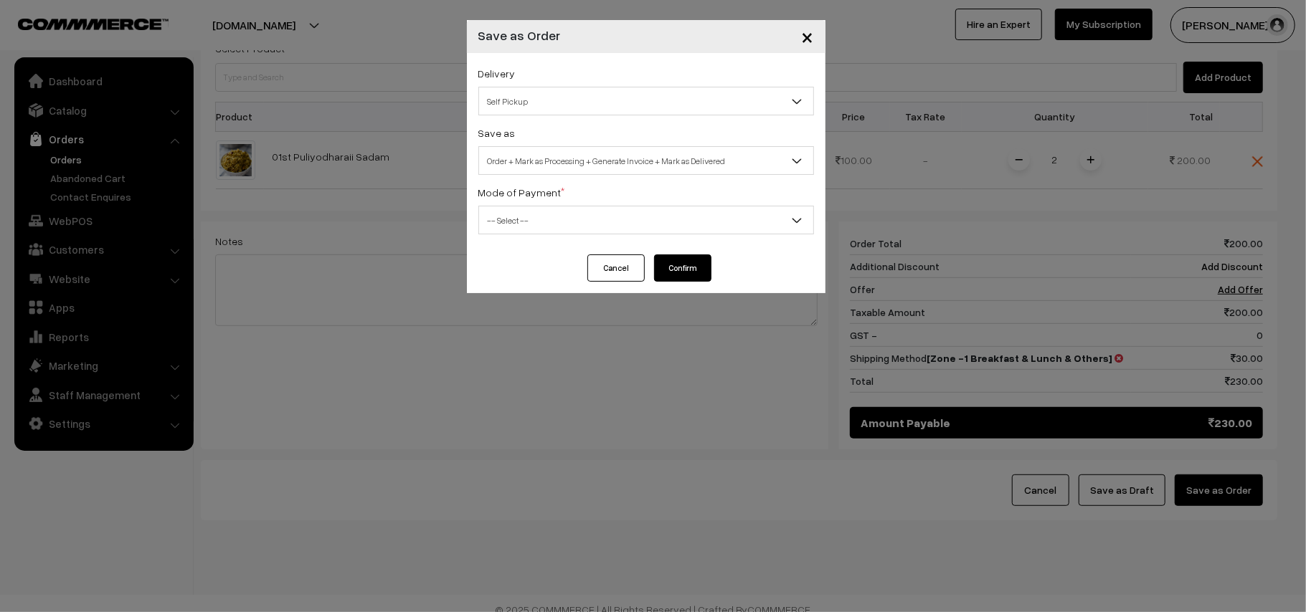
click at [520, 92] on span "Self Pickup" at bounding box center [646, 101] width 334 height 25
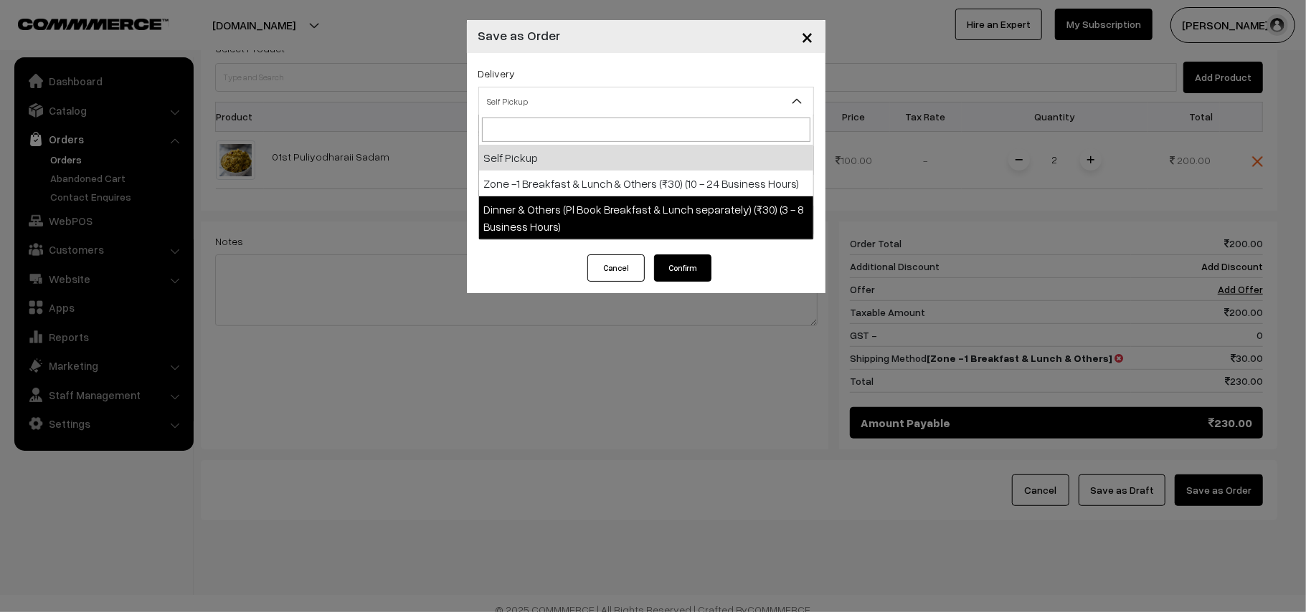
drag, startPoint x: 629, startPoint y: 208, endPoint x: 634, endPoint y: 187, distance: 21.4
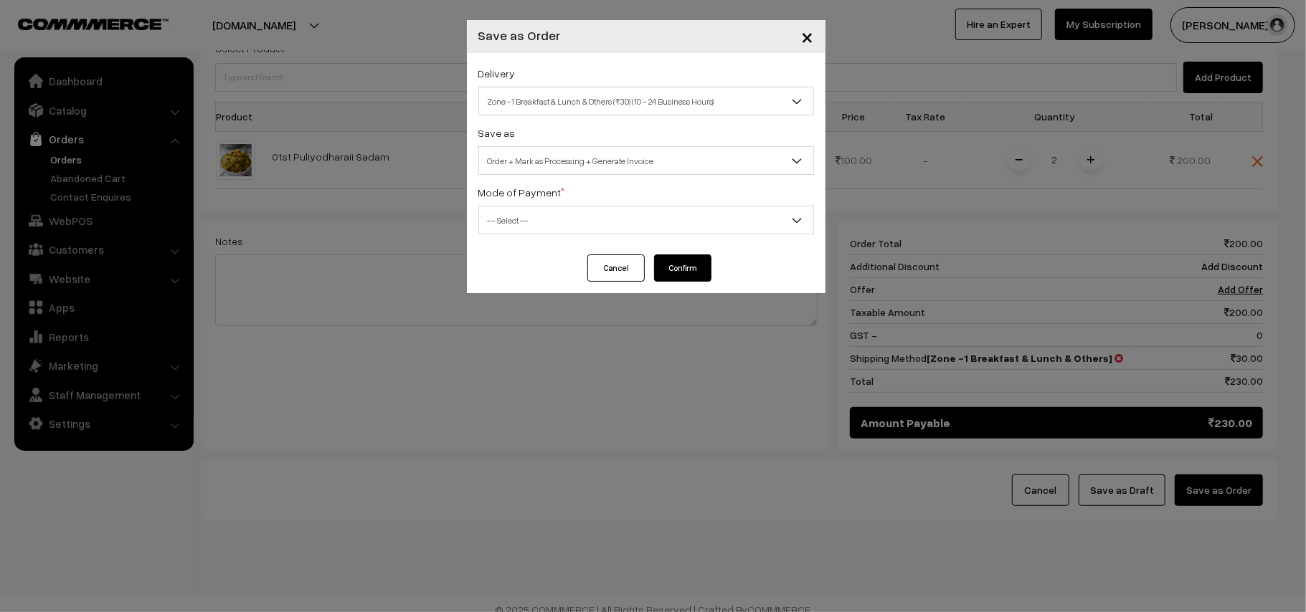
select select "ZON1"
select select "3"
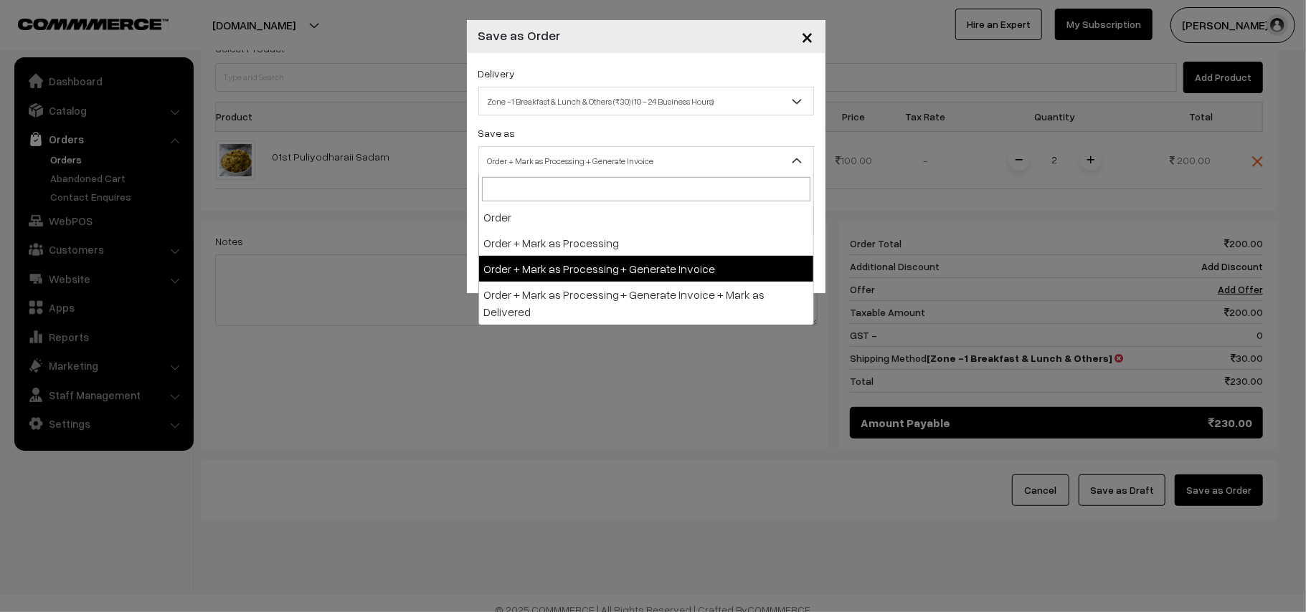
click at [622, 158] on span "Order + Mark as Processing + Generate Invoice" at bounding box center [646, 160] width 334 height 25
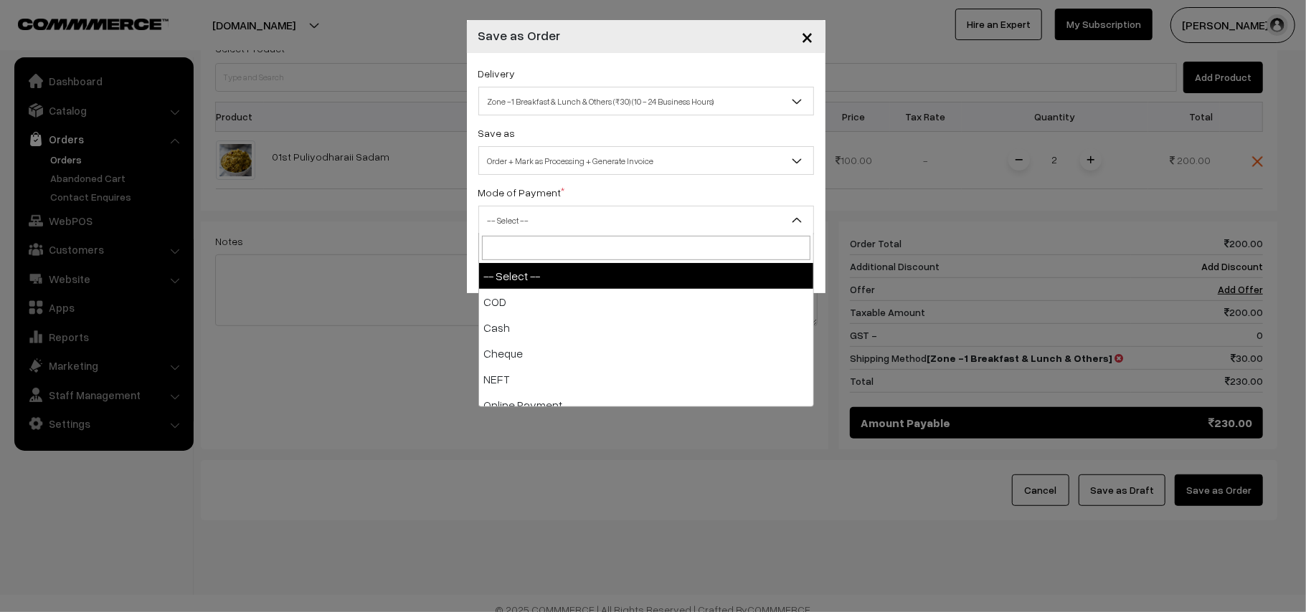
click at [528, 210] on span "-- Select --" at bounding box center [646, 220] width 334 height 25
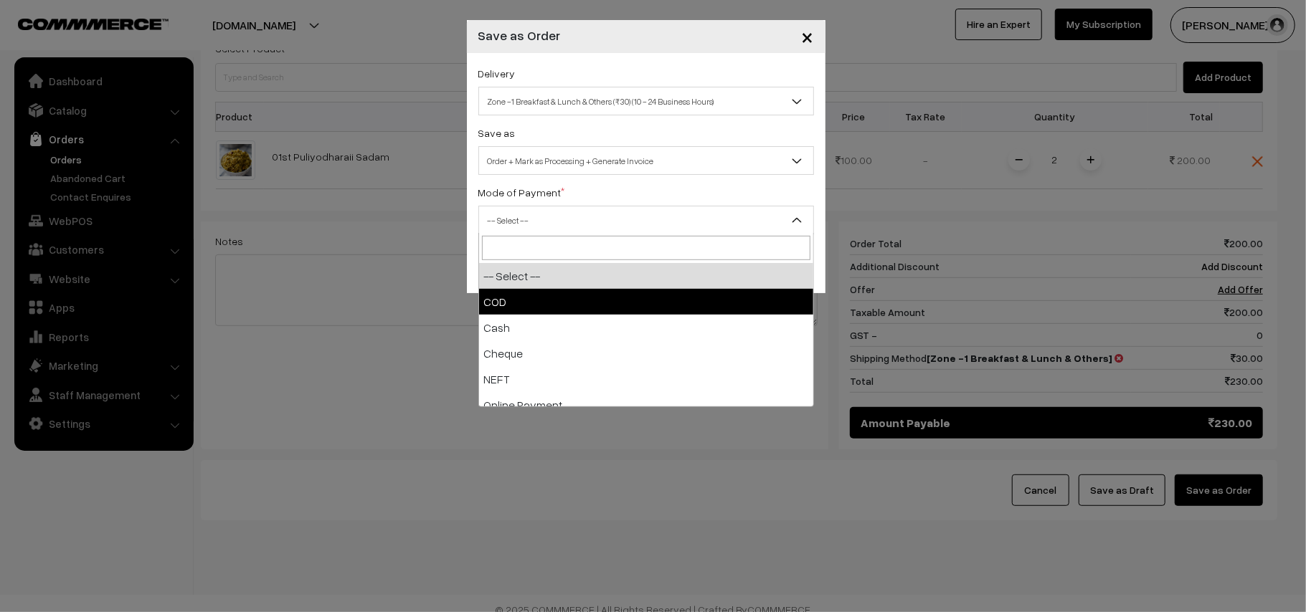
select select "1"
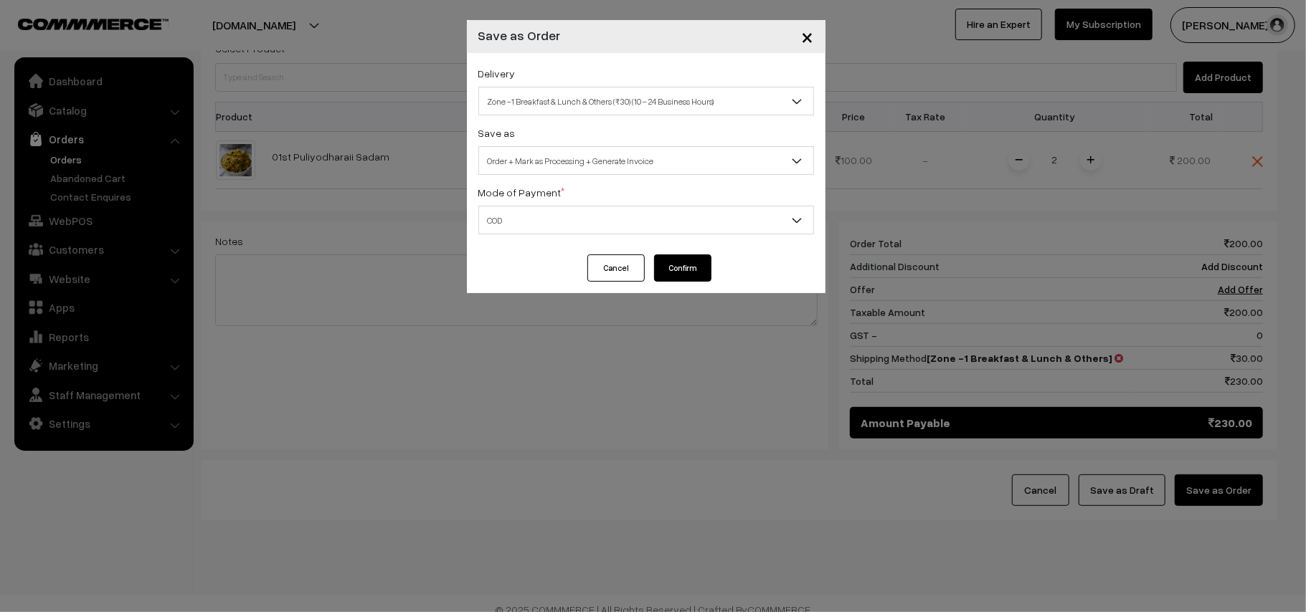
click at [681, 268] on button "Confirm" at bounding box center [682, 268] width 57 height 27
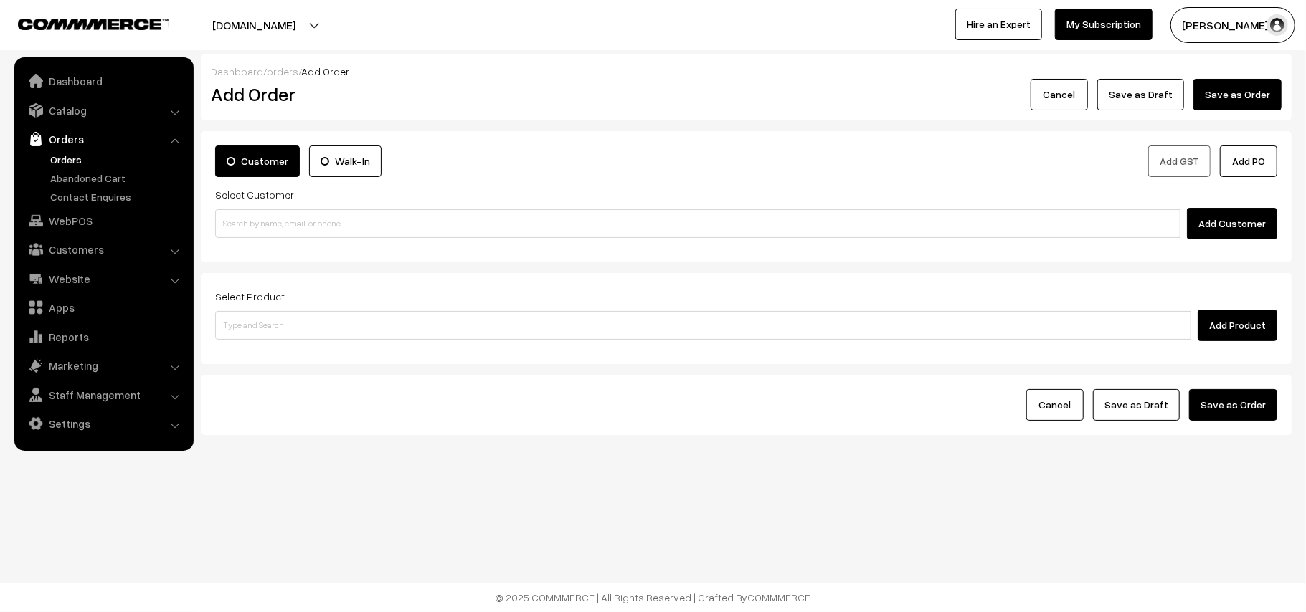
click at [64, 162] on link "Orders" at bounding box center [118, 159] width 142 height 15
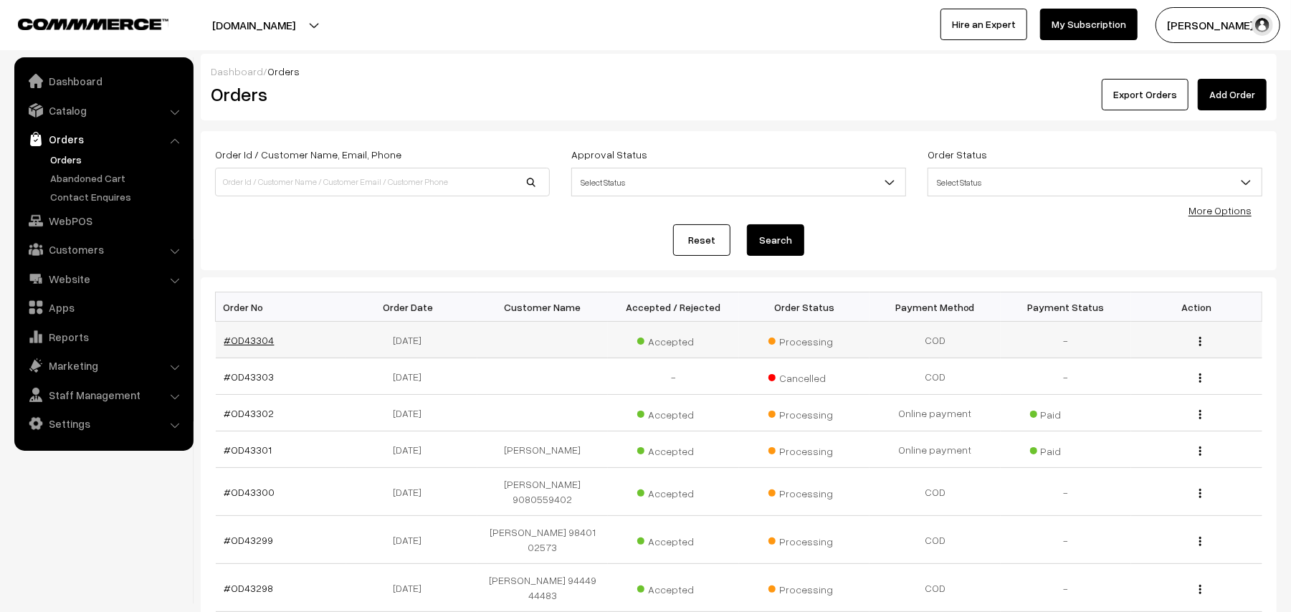
click at [247, 338] on link "#OD43304" at bounding box center [249, 340] width 50 height 12
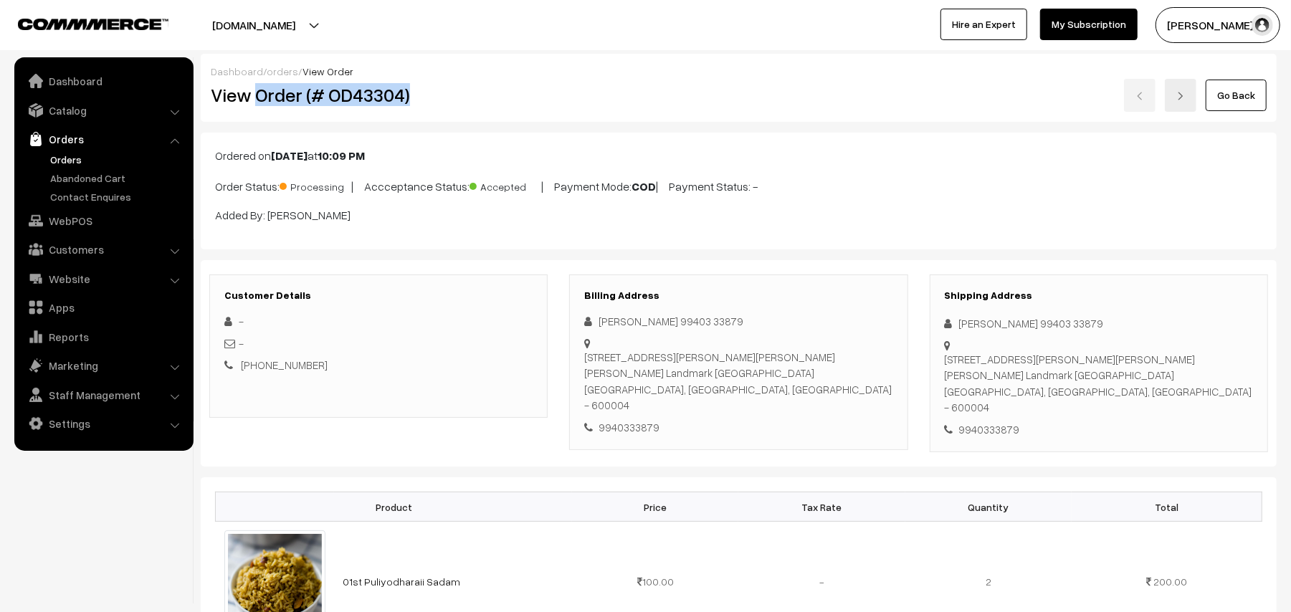
drag, startPoint x: 256, startPoint y: 93, endPoint x: 459, endPoint y: 101, distance: 203.1
click at [459, 101] on h2 "View Order (# OD43304)" at bounding box center [380, 95] width 338 height 22
copy h2 "Order (# OD43304)"
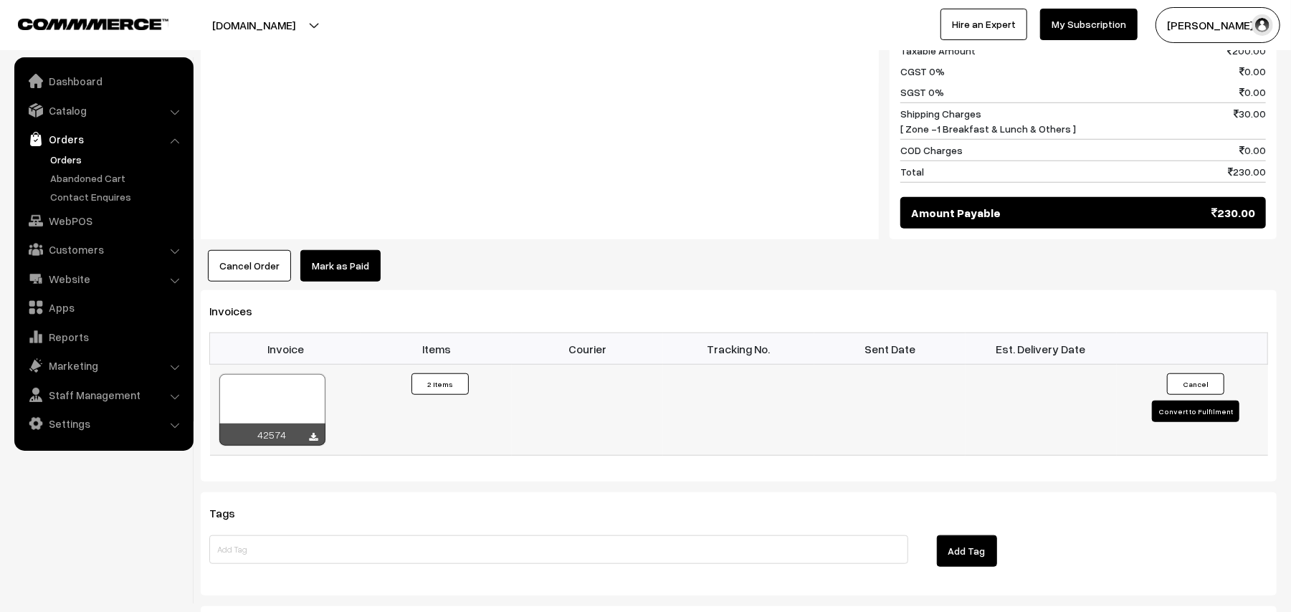
scroll to position [764, 0]
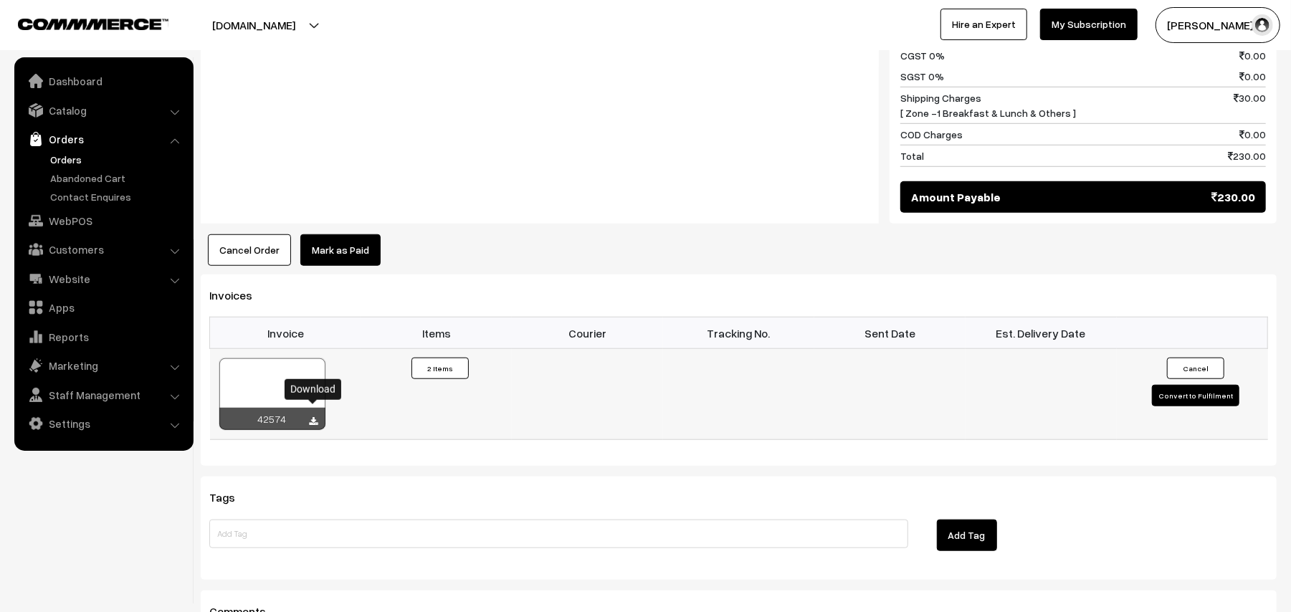
click at [313, 417] on icon at bounding box center [314, 421] width 9 height 9
click at [75, 161] on link "Orders" at bounding box center [118, 159] width 142 height 15
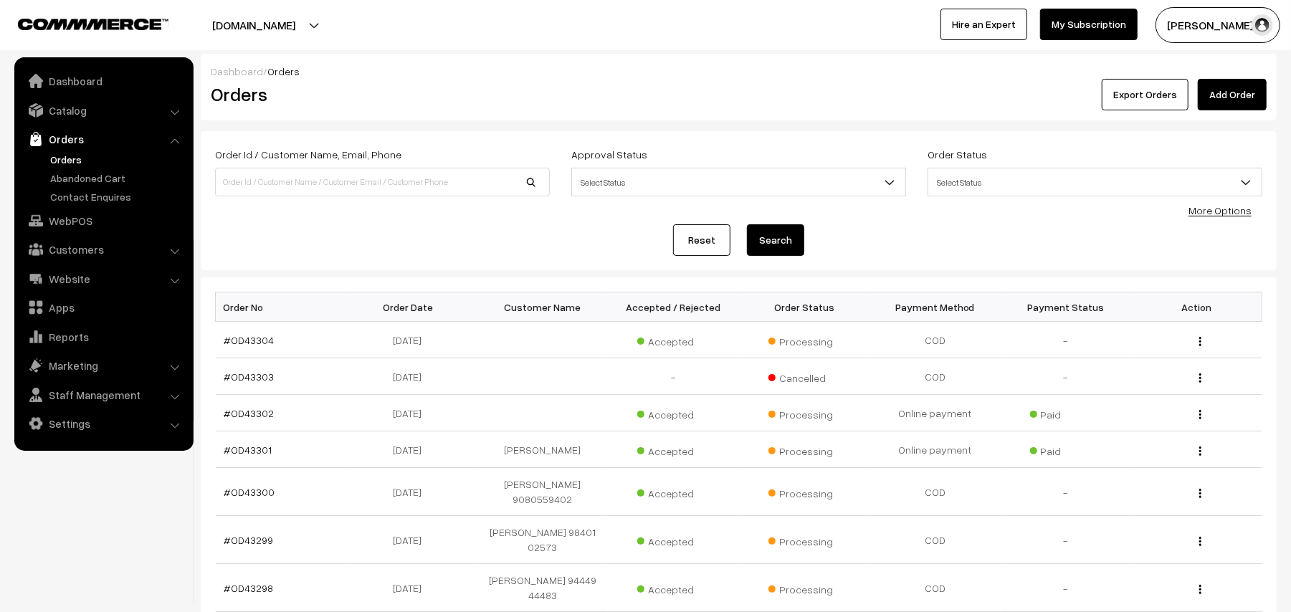
click at [80, 159] on link "Orders" at bounding box center [118, 159] width 142 height 15
click at [62, 153] on link "Orders" at bounding box center [118, 159] width 142 height 15
click at [78, 155] on link "Orders" at bounding box center [118, 159] width 142 height 15
